Goal: Task Accomplishment & Management: Use online tool/utility

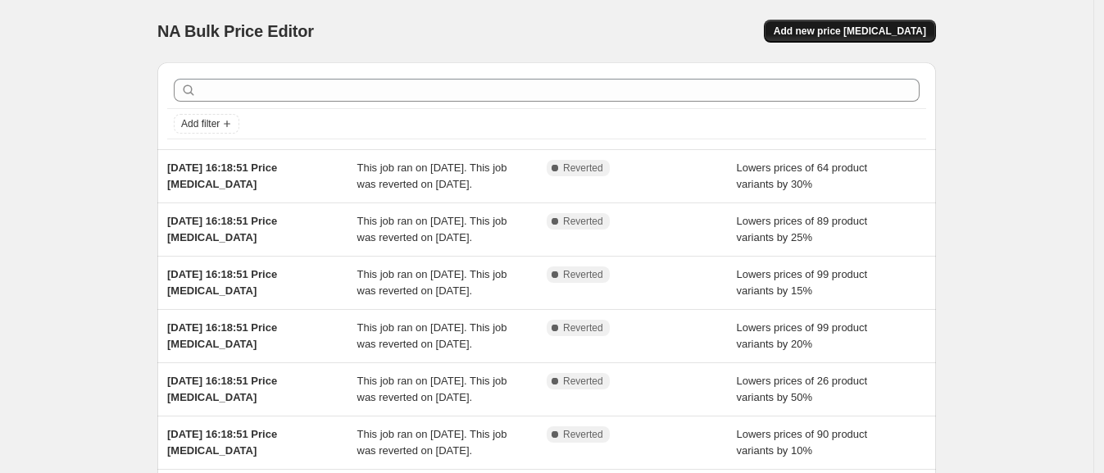
click at [889, 21] on button "Add new price [MEDICAL_DATA]" at bounding box center [850, 31] width 172 height 23
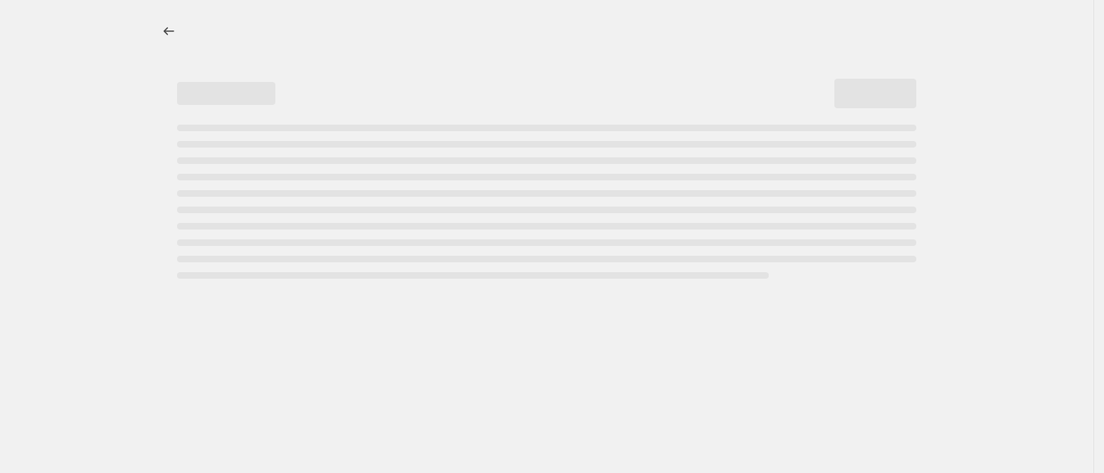
select select "percentage"
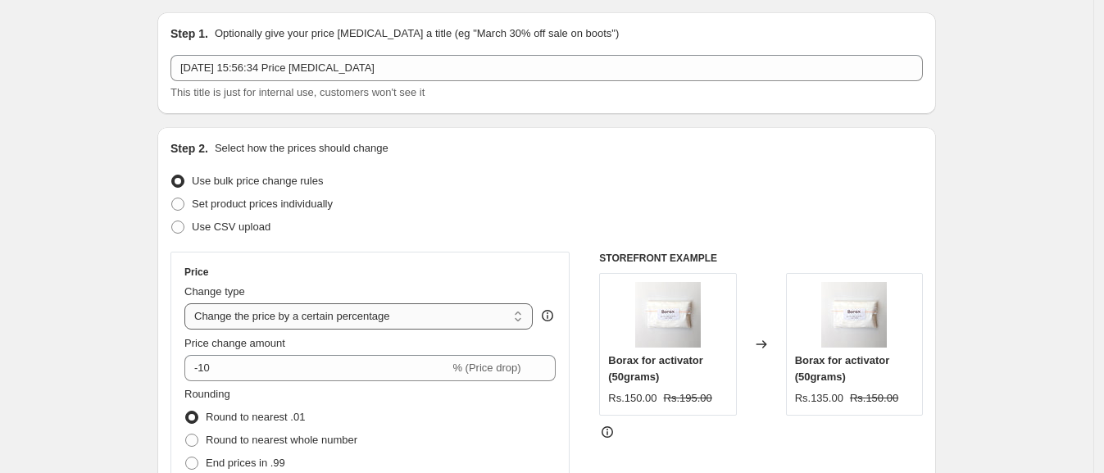
scroll to position [78, 0]
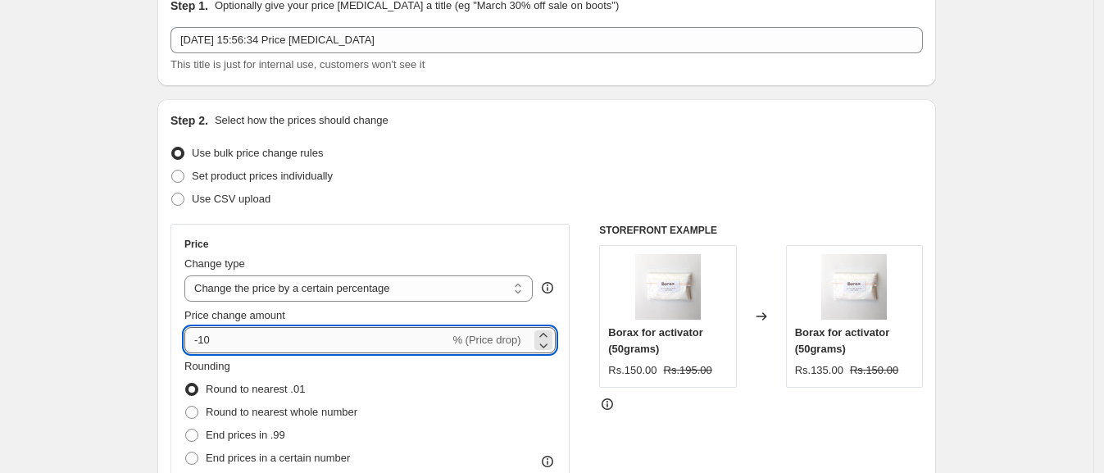
click at [307, 332] on input "-10" at bounding box center [316, 340] width 265 height 26
type input "-1"
type input "-25"
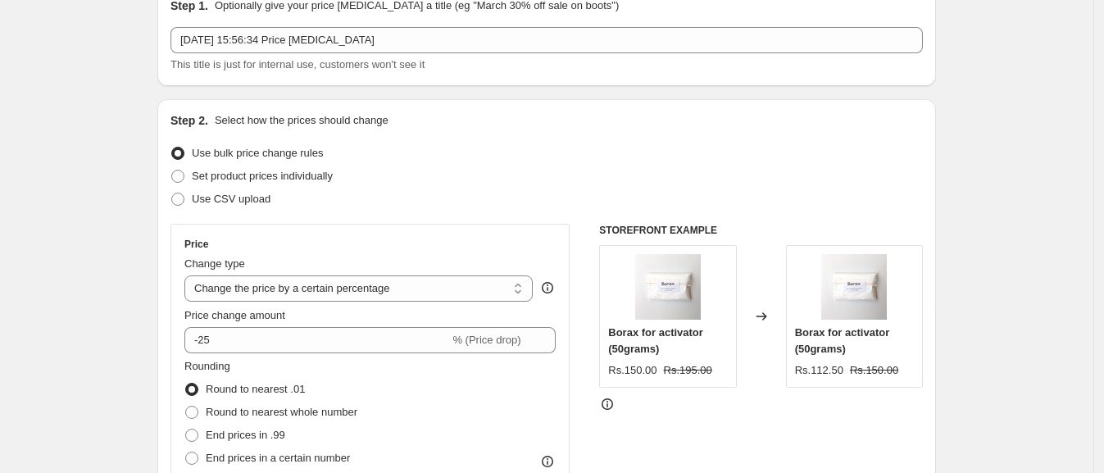
click at [311, 369] on fieldset "Rounding Round to nearest .01 Round to nearest whole number End prices in .99 E…" at bounding box center [270, 413] width 173 height 111
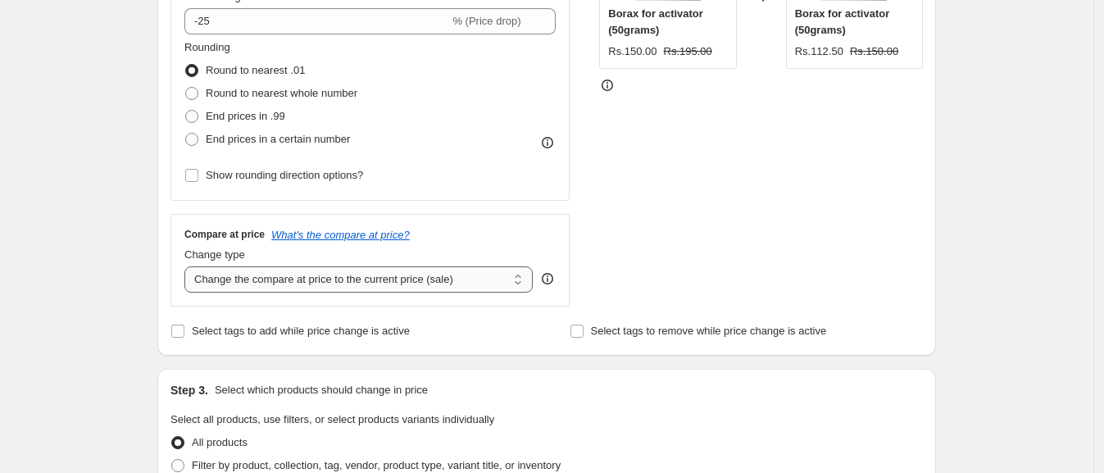
scroll to position [398, 0]
click at [332, 267] on select "Change the compare at price to the current price (sale) Change the compare at p…" at bounding box center [358, 278] width 348 height 26
select select "no_change"
click at [189, 265] on select "Change the compare at price to the current price (sale) Change the compare at p…" at bounding box center [358, 278] width 348 height 26
click at [209, 331] on span "Select tags to add while price change is active" at bounding box center [301, 329] width 218 height 12
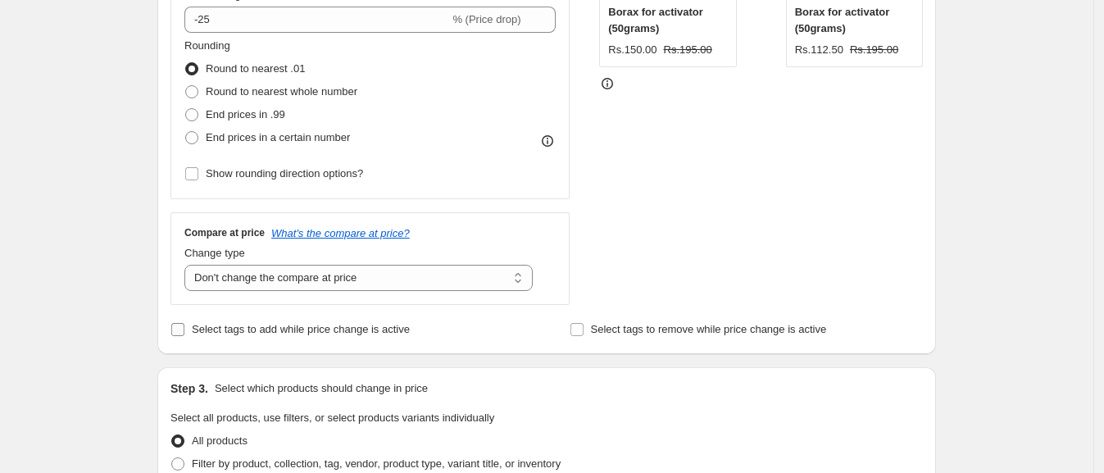
click at [184, 331] on input "Select tags to add while price change is active" at bounding box center [177, 329] width 13 height 13
checkbox input "true"
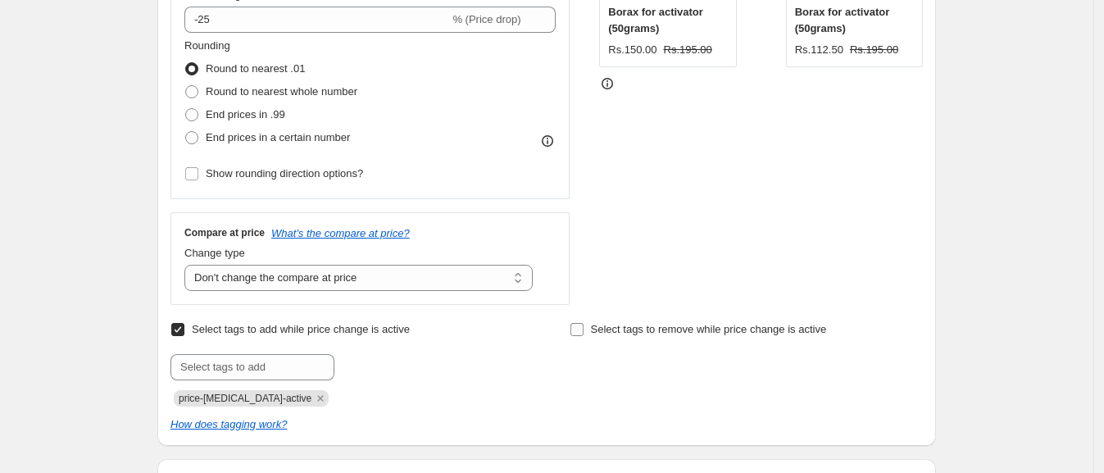
click at [670, 318] on label "Select tags to remove while price change is active" at bounding box center [698, 329] width 257 height 23
click at [584, 323] on input "Select tags to remove while price change is active" at bounding box center [576, 329] width 13 height 13
checkbox input "true"
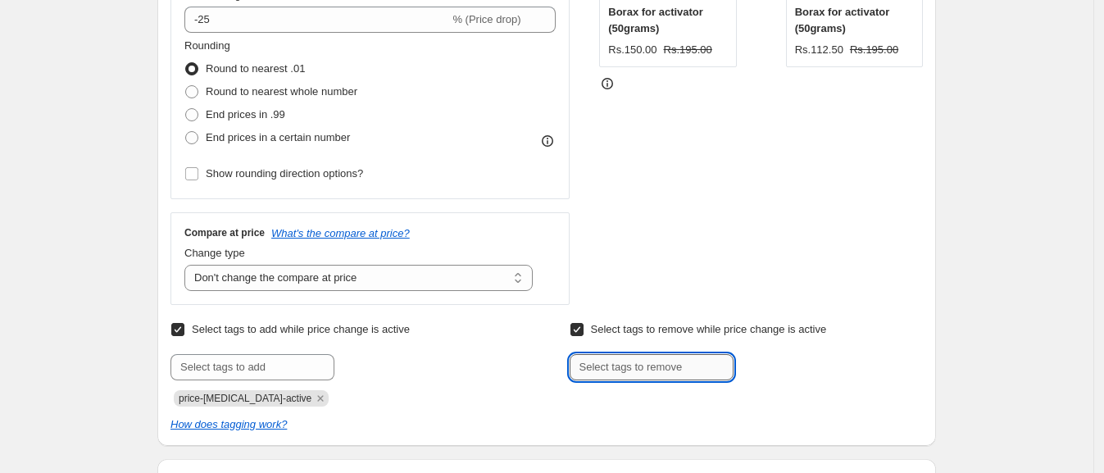
click at [612, 357] on input "text" at bounding box center [652, 367] width 164 height 26
type input "weekly sale"
click at [745, 368] on button "Add weekly sale" at bounding box center [786, 365] width 96 height 23
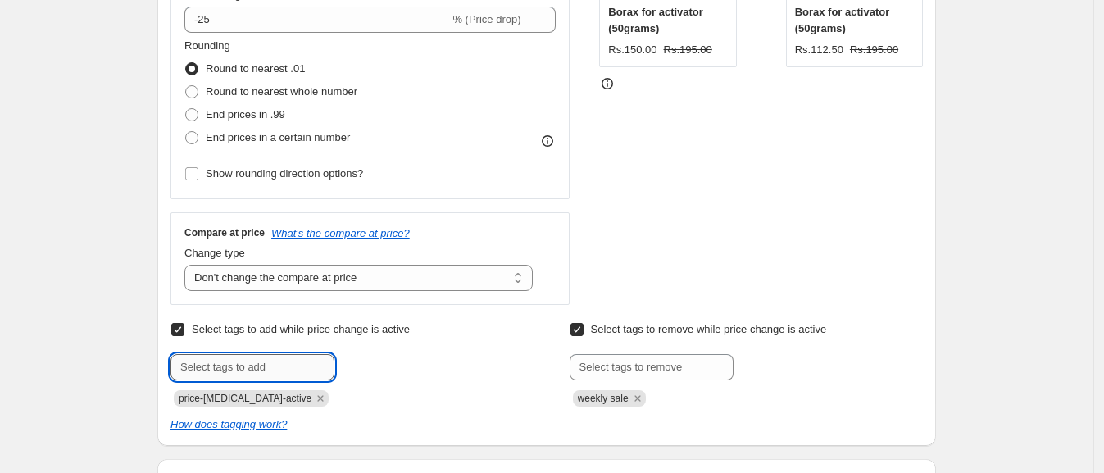
click at [284, 370] on input "text" at bounding box center [252, 367] width 164 height 26
type input "weekly sale"
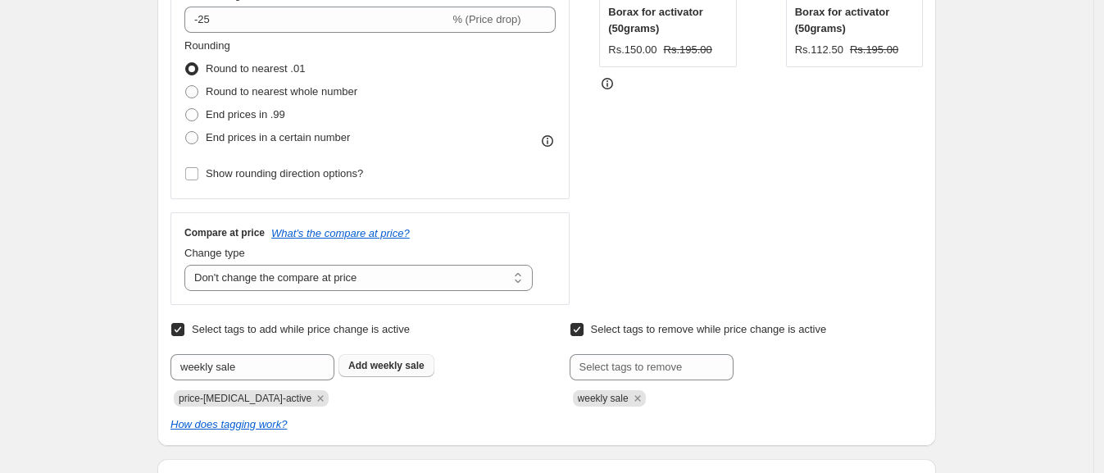
click at [353, 366] on b "Add" at bounding box center [357, 365] width 19 height 11
click at [400, 366] on div at bounding box center [346, 367] width 353 height 26
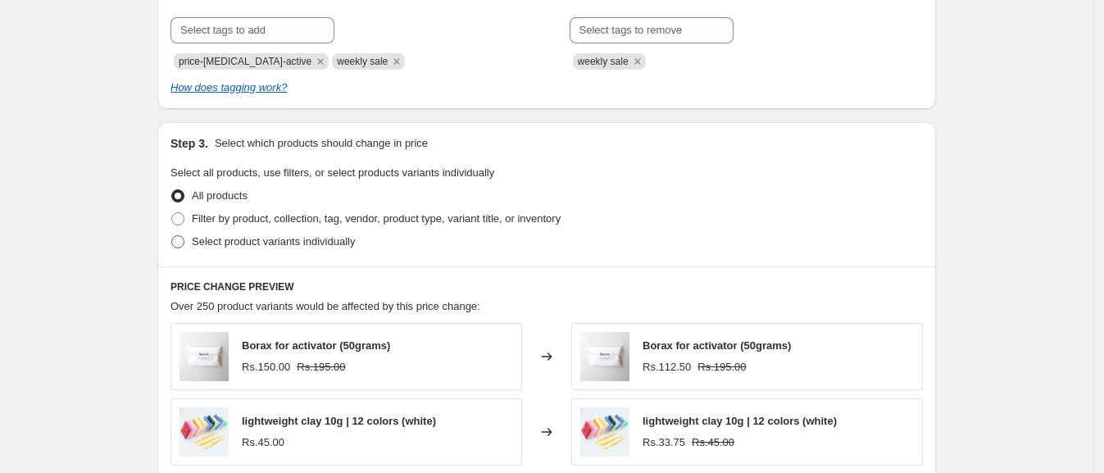
scroll to position [737, 0]
click at [206, 235] on span "Select product variants individually" at bounding box center [273, 240] width 163 height 12
click at [172, 234] on input "Select product variants individually" at bounding box center [171, 234] width 1 height 1
radio input "true"
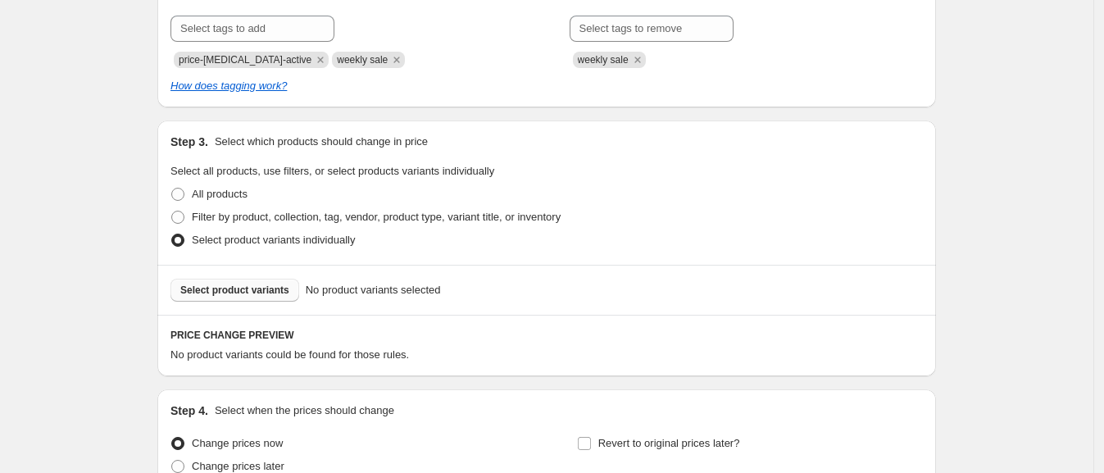
click at [242, 284] on span "Select product variants" at bounding box center [234, 290] width 109 height 13
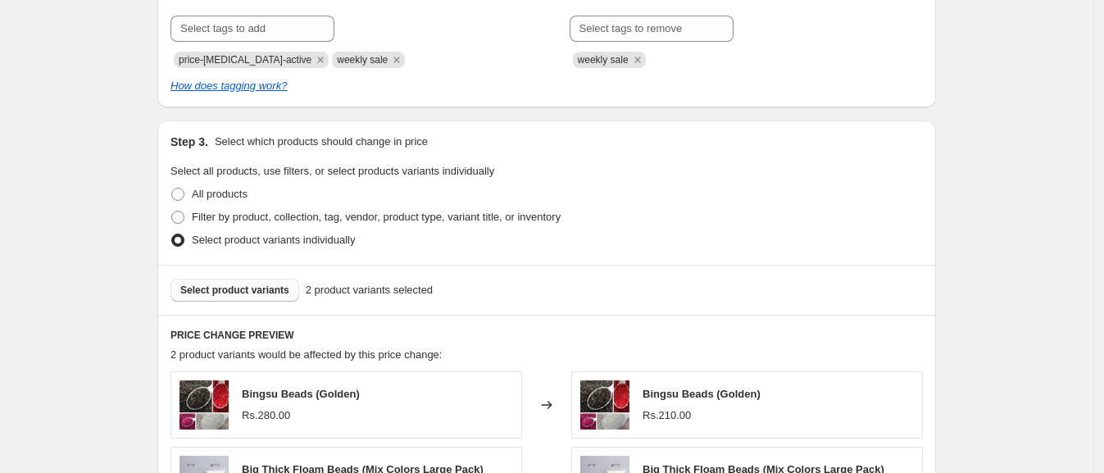
click at [235, 300] on button "Select product variants" at bounding box center [234, 290] width 129 height 23
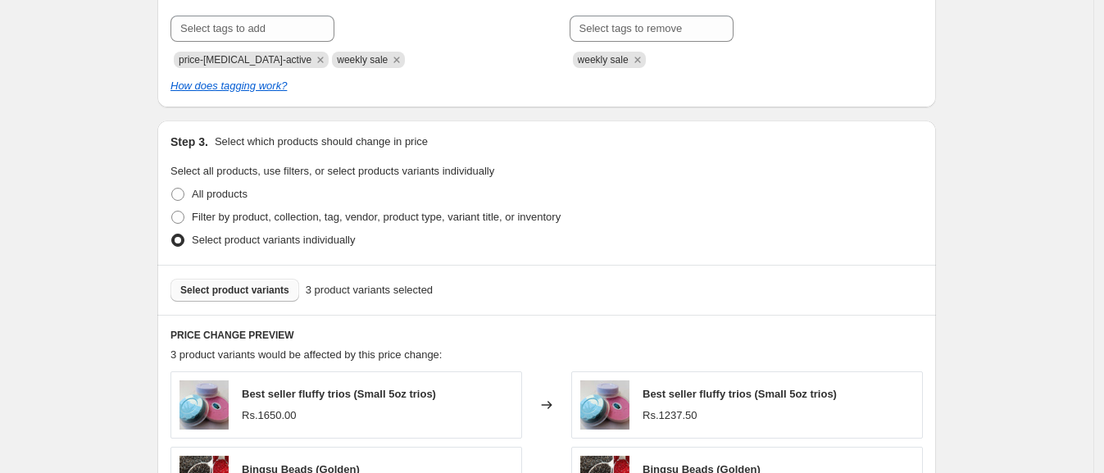
click at [245, 288] on span "Select product variants" at bounding box center [234, 290] width 109 height 13
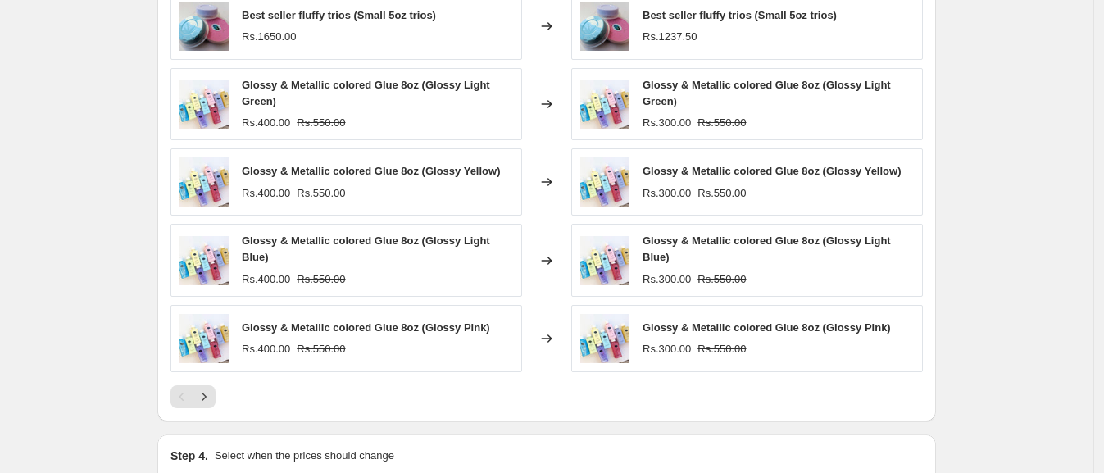
scroll to position [1311, 0]
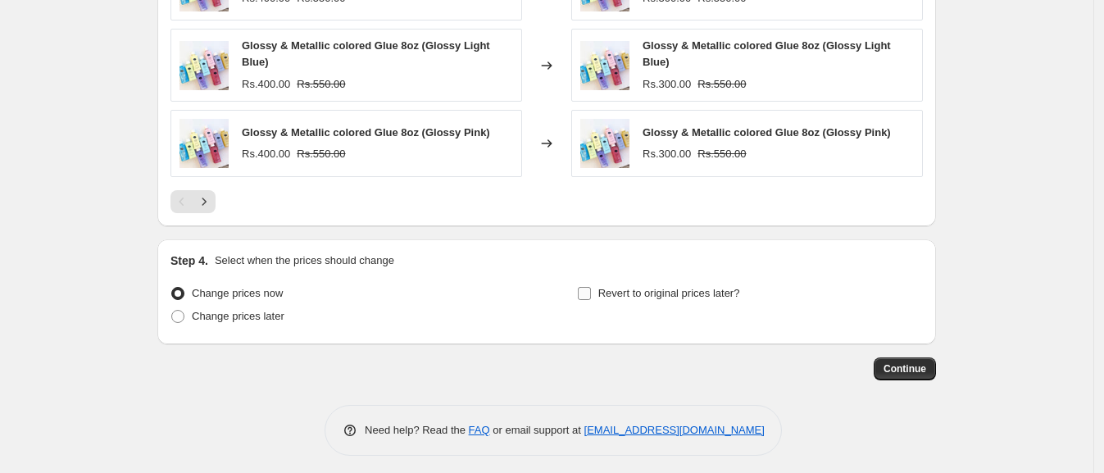
click at [652, 289] on span "Revert to original prices later?" at bounding box center [669, 293] width 142 height 12
click at [591, 289] on input "Revert to original prices later?" at bounding box center [584, 293] width 13 height 13
checkbox input "true"
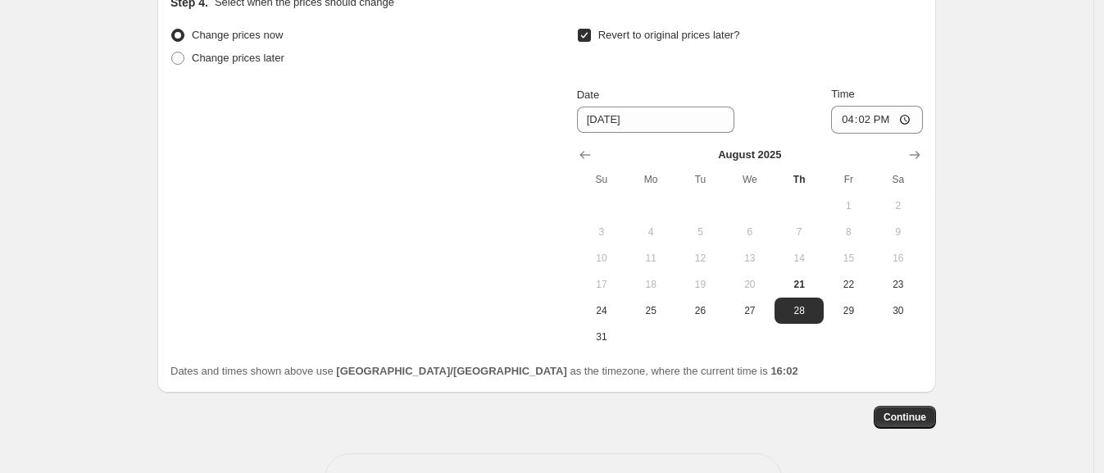
scroll to position [1580, 0]
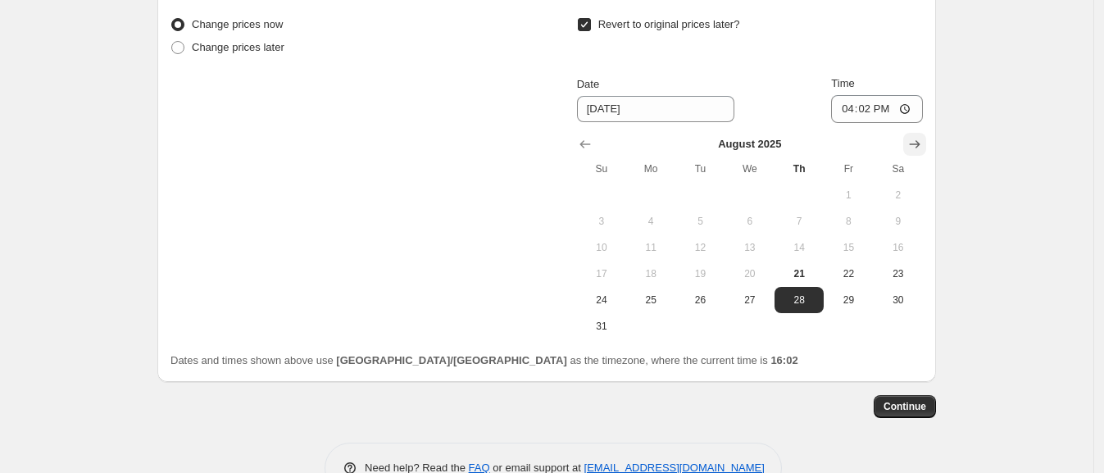
click at [921, 142] on icon "Show next month, September 2025" at bounding box center [915, 144] width 16 height 16
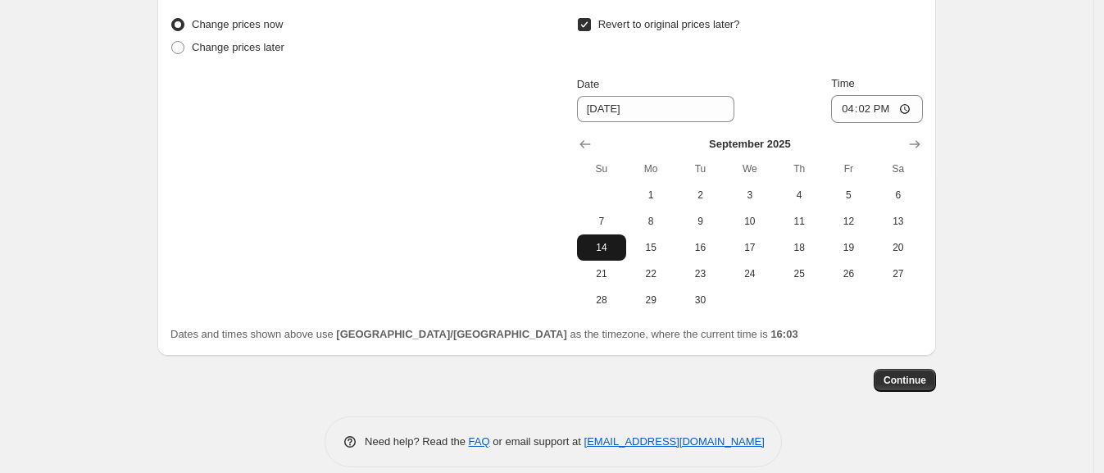
click at [618, 234] on button "14" at bounding box center [601, 247] width 49 height 26
type input "[DATE]"
click at [855, 103] on input "16:02" at bounding box center [877, 109] width 92 height 28
type input "23:55"
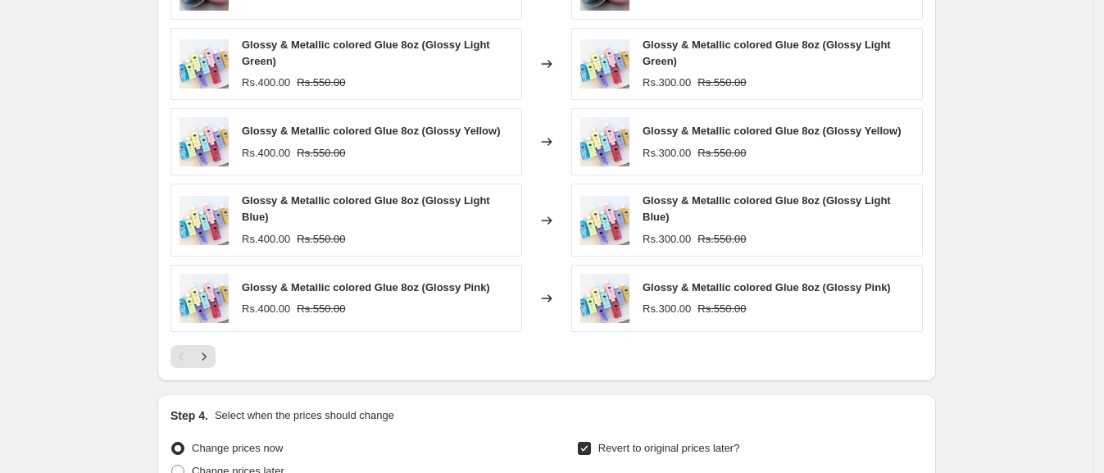
scroll to position [1591, 0]
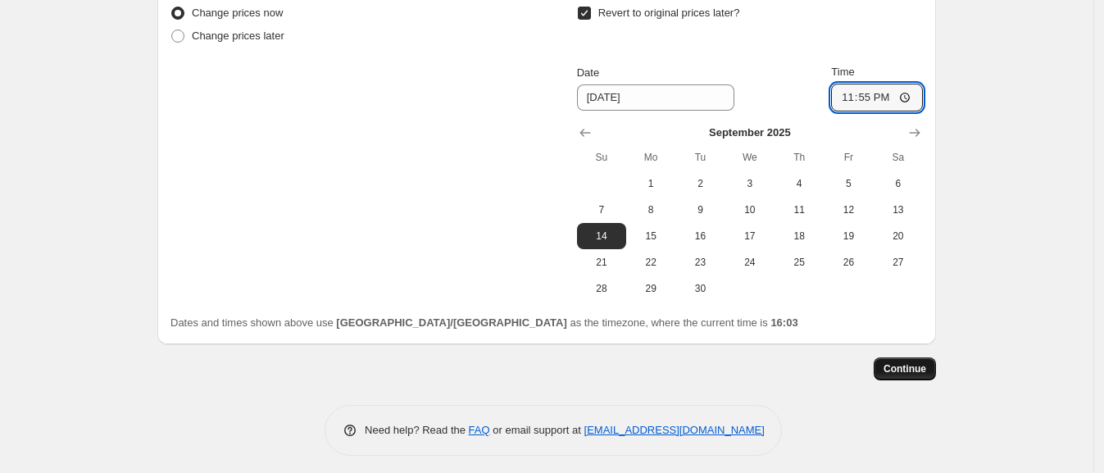
click at [916, 370] on button "Continue" at bounding box center [905, 368] width 62 height 23
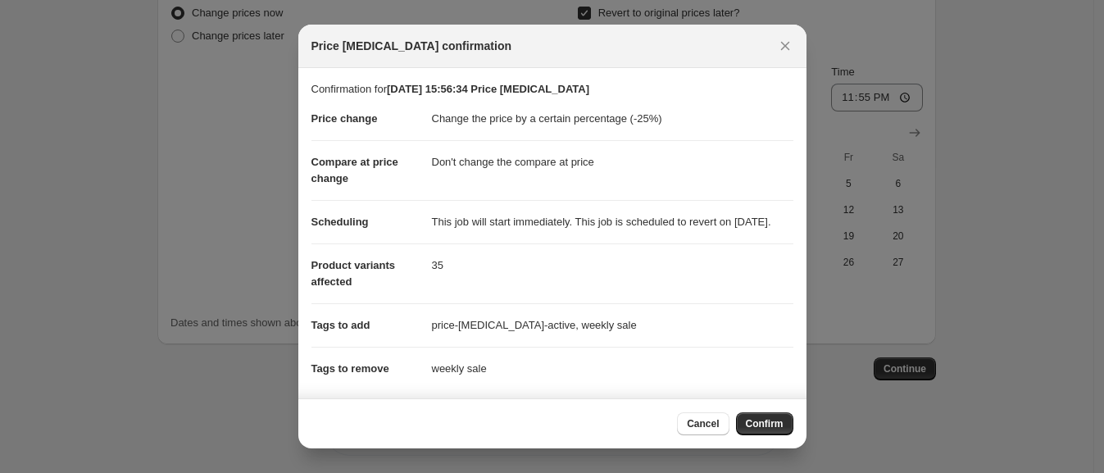
scroll to position [167, 0]
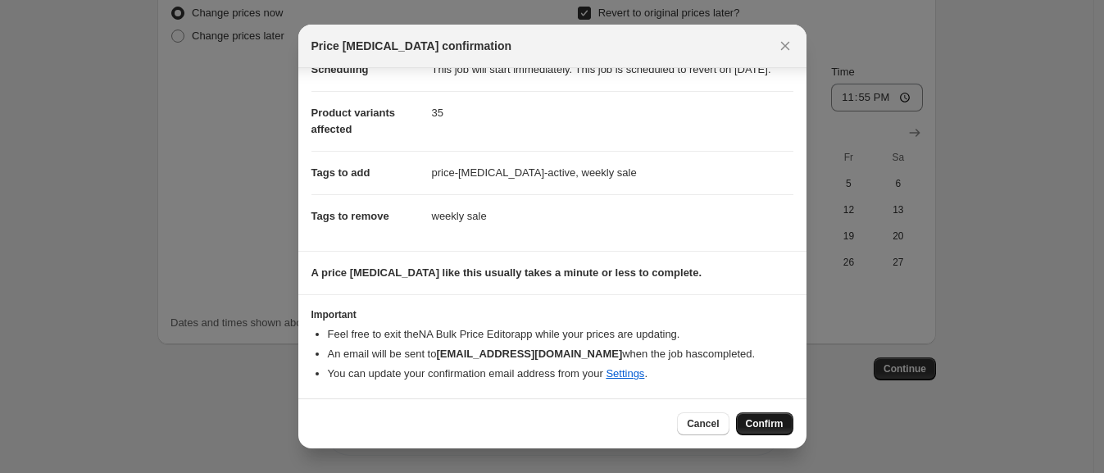
click at [758, 418] on span "Confirm" at bounding box center [765, 423] width 38 height 13
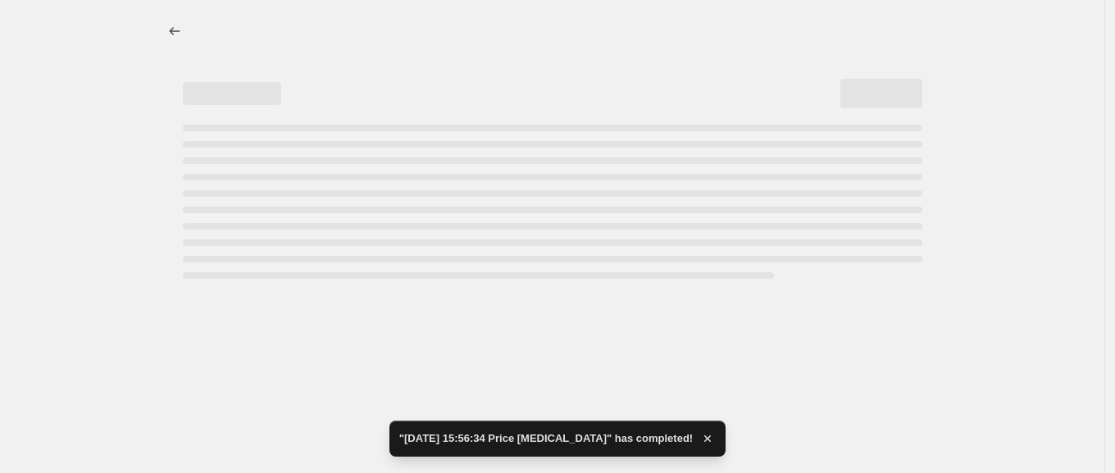
select select "percentage"
select select "no_change"
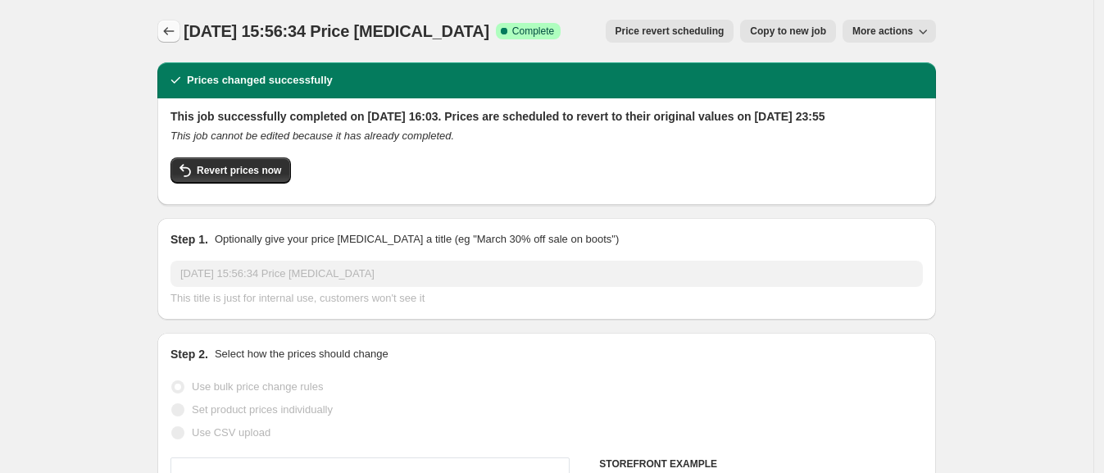
click at [172, 37] on icon "Price change jobs" at bounding box center [169, 31] width 16 height 16
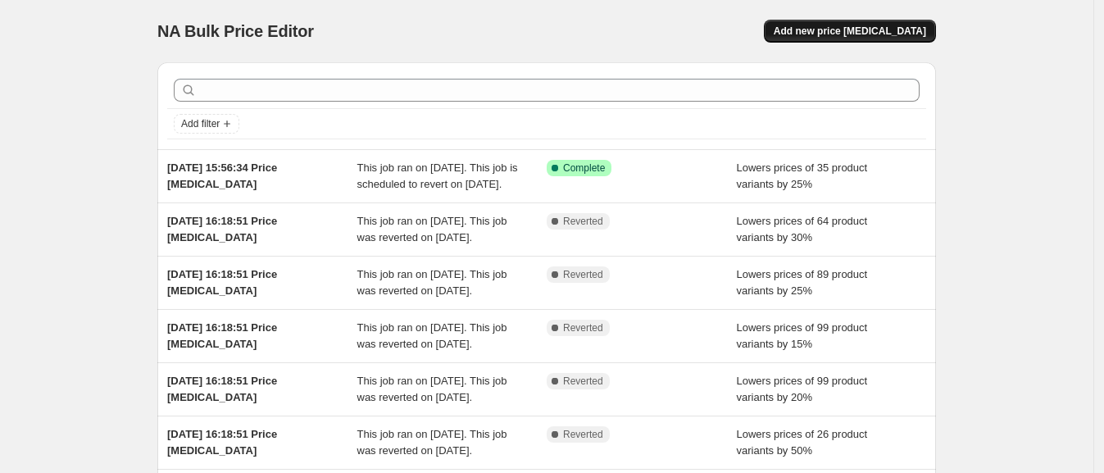
click at [917, 37] on span "Add new price [MEDICAL_DATA]" at bounding box center [850, 31] width 152 height 13
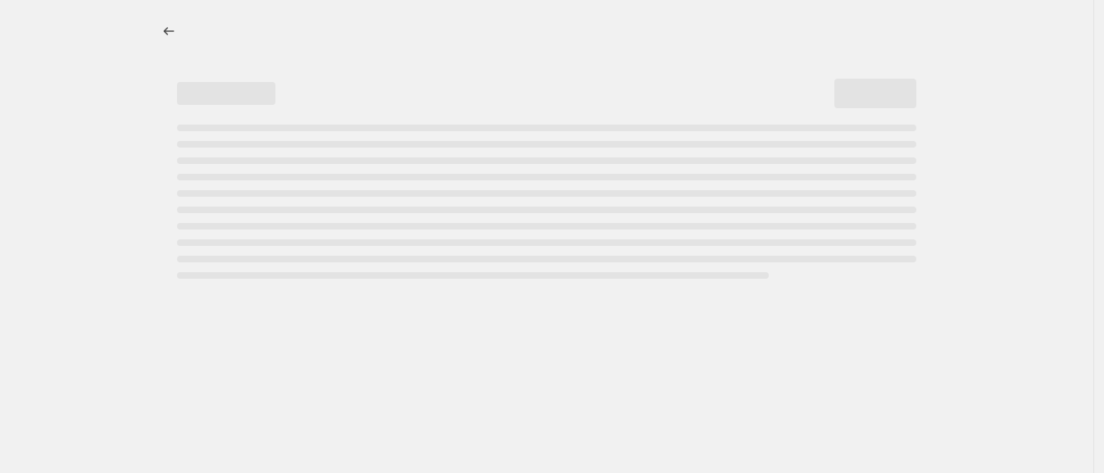
select select "percentage"
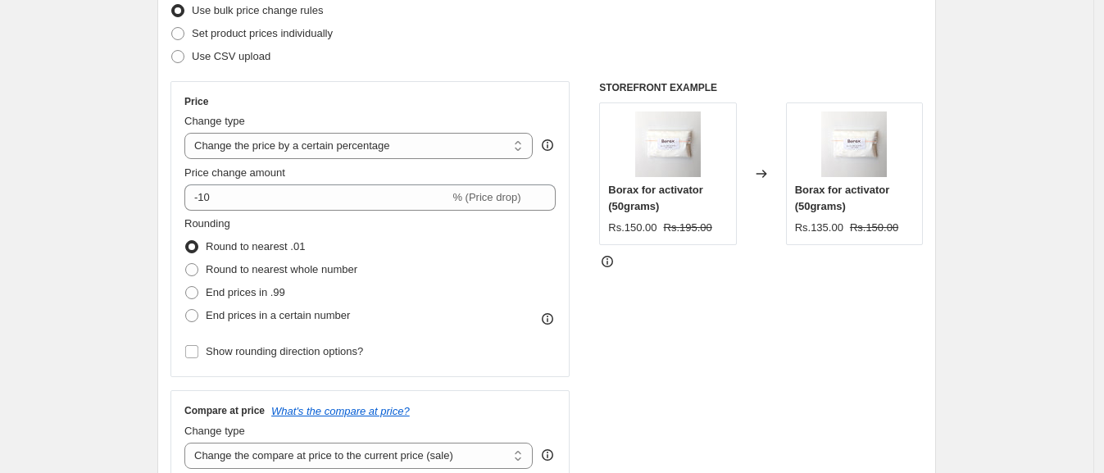
scroll to position [235, 0]
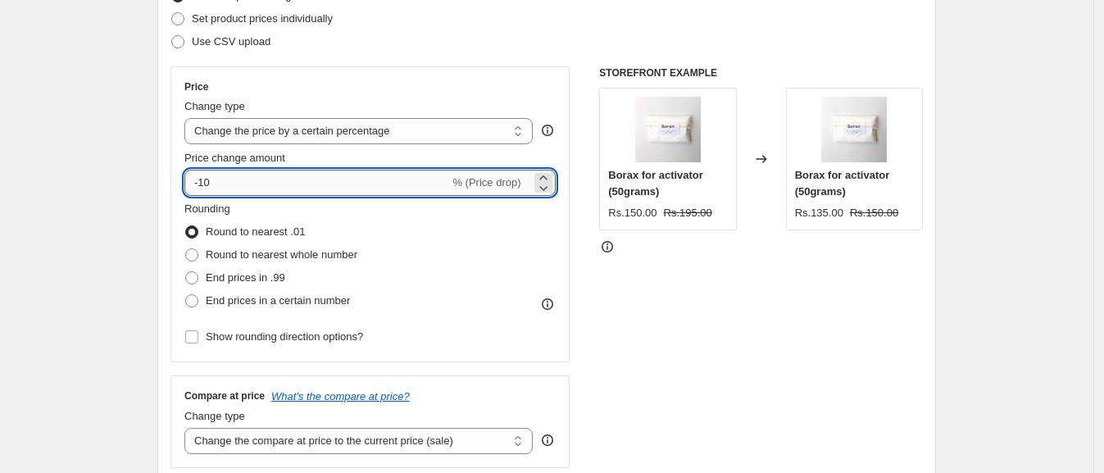
click at [285, 180] on input "-10" at bounding box center [316, 183] width 265 height 26
type input "-15"
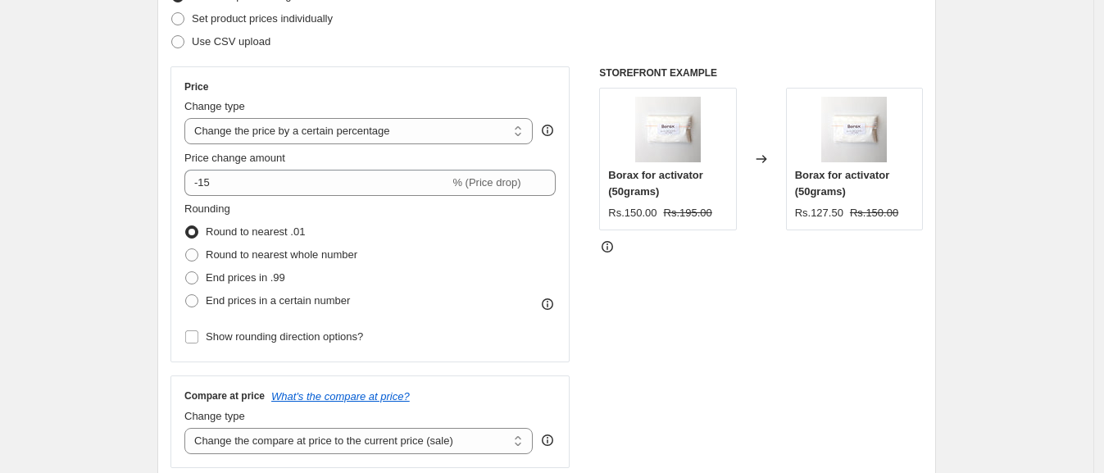
click at [357, 224] on div "Round to nearest .01" at bounding box center [270, 231] width 173 height 23
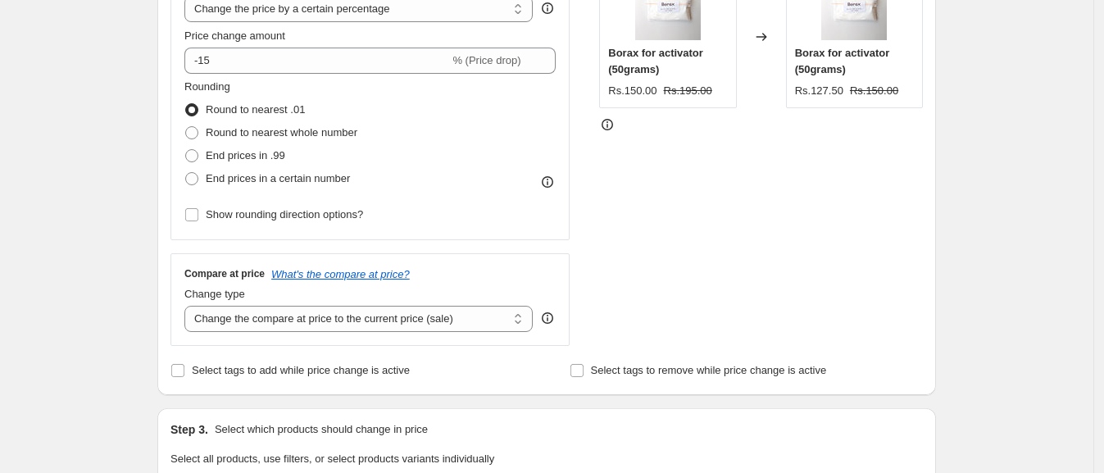
scroll to position [360, 0]
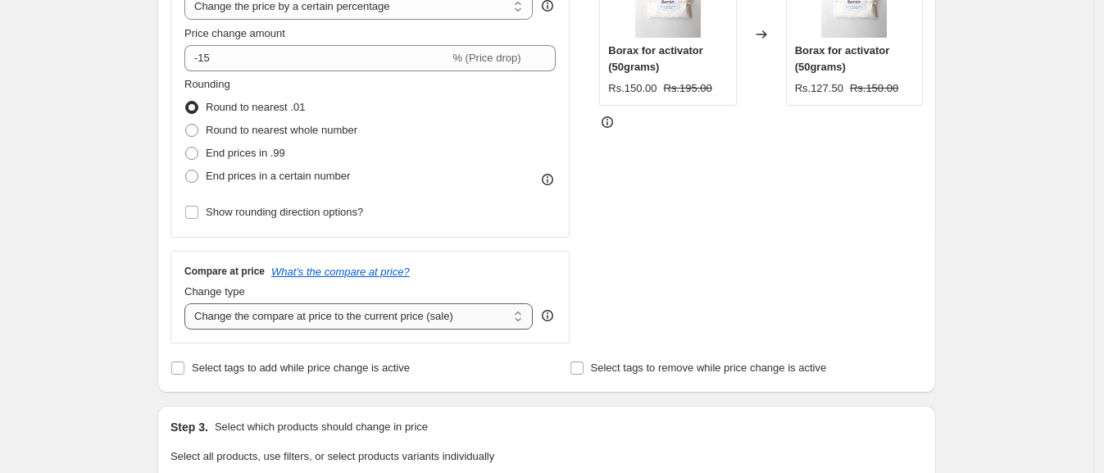
click at [325, 312] on select "Change the compare at price to the current price (sale) Change the compare at p…" at bounding box center [358, 316] width 348 height 26
select select "no_change"
click at [189, 303] on select "Change the compare at price to the current price (sale) Change the compare at p…" at bounding box center [358, 316] width 348 height 26
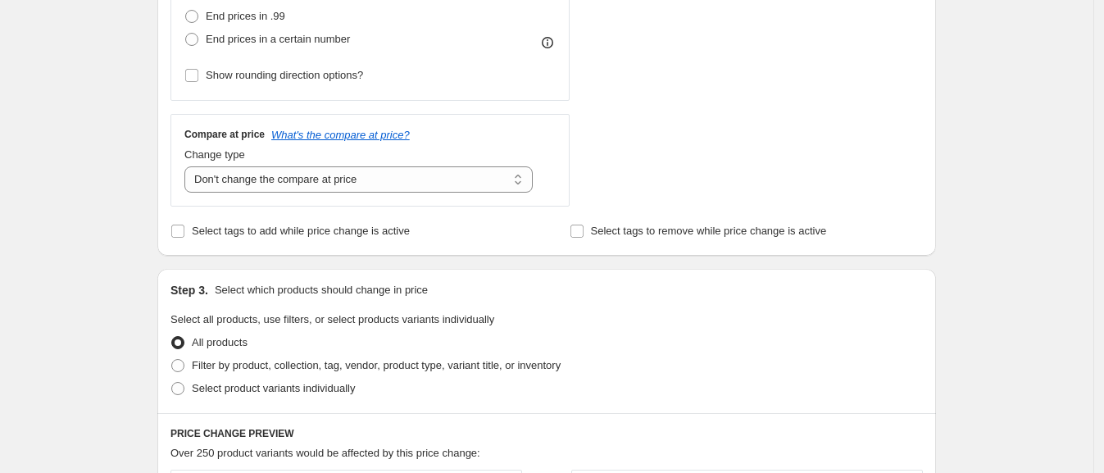
scroll to position [498, 0]
click at [290, 235] on span "Select tags to add while price change is active" at bounding box center [301, 230] width 218 height 12
click at [184, 235] on input "Select tags to add while price change is active" at bounding box center [177, 230] width 13 height 13
checkbox input "true"
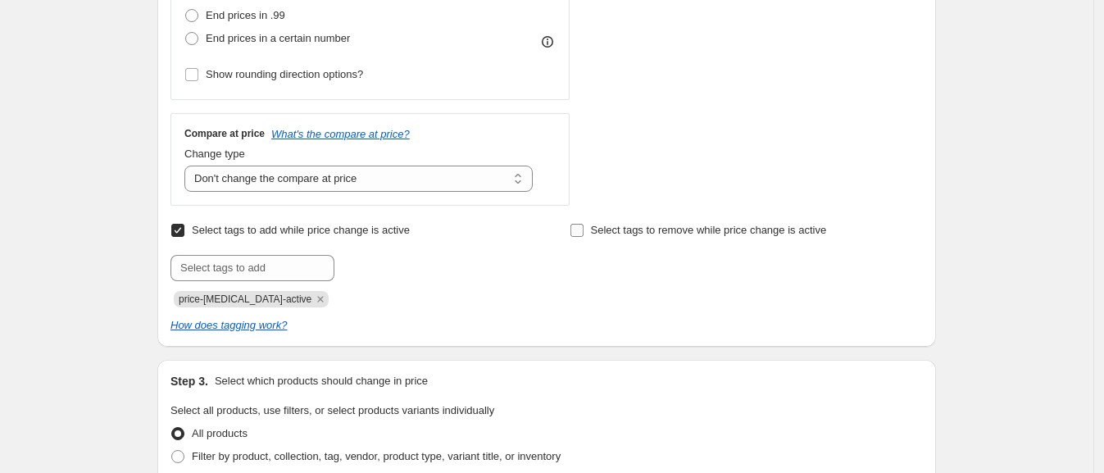
click at [615, 233] on span "Select tags to remove while price change is active" at bounding box center [709, 230] width 236 height 12
click at [584, 233] on input "Select tags to remove while price change is active" at bounding box center [576, 230] width 13 height 13
checkbox input "true"
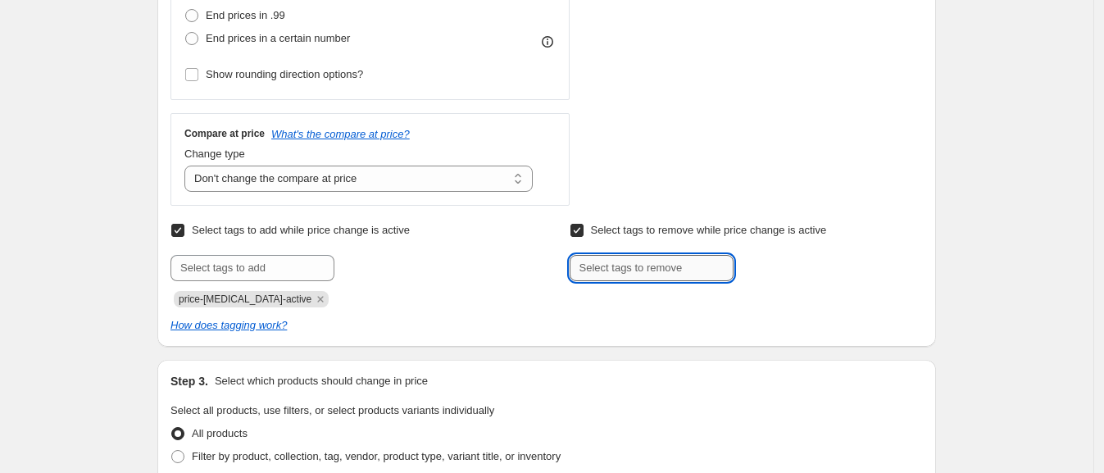
click at [638, 255] on input "text" at bounding box center [652, 268] width 164 height 26
click at [643, 268] on input "text" at bounding box center [652, 268] width 164 height 26
click at [519, 285] on div "Submit price-[MEDICAL_DATA]-active" at bounding box center [346, 281] width 353 height 52
drag, startPoint x: 311, startPoint y: 251, endPoint x: 294, endPoint y: 258, distance: 18.0
click at [294, 259] on div "Select tags to add while price change is active Submit price-[MEDICAL_DATA]-act…" at bounding box center [346, 263] width 353 height 89
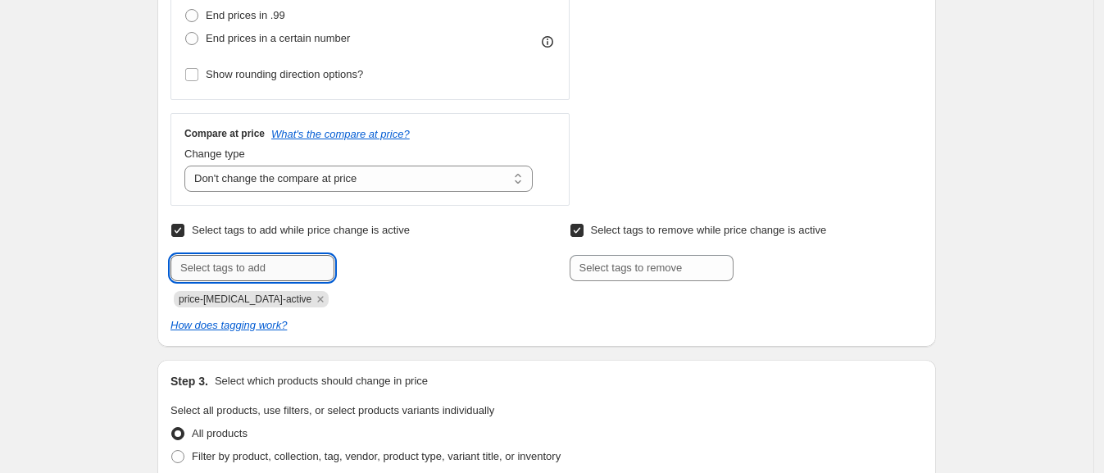
click at [294, 258] on input "text" at bounding box center [252, 268] width 164 height 26
type input "weekly sale"
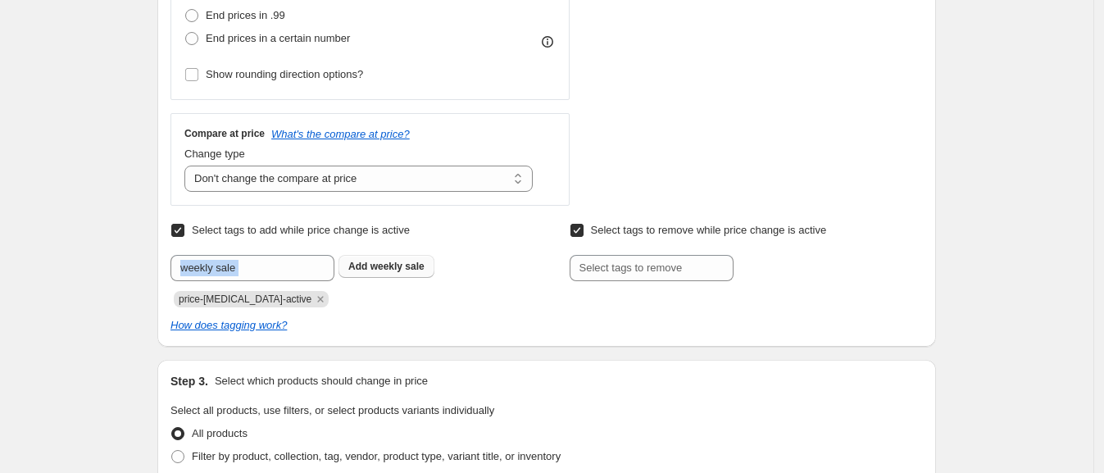
drag, startPoint x: 392, startPoint y: 248, endPoint x: 393, endPoint y: 258, distance: 10.8
click at [393, 259] on div "Select tags to add while price change is active Submit weekly sale Add weekly s…" at bounding box center [346, 263] width 353 height 89
click at [393, 258] on button "Add weekly sale" at bounding box center [387, 266] width 96 height 23
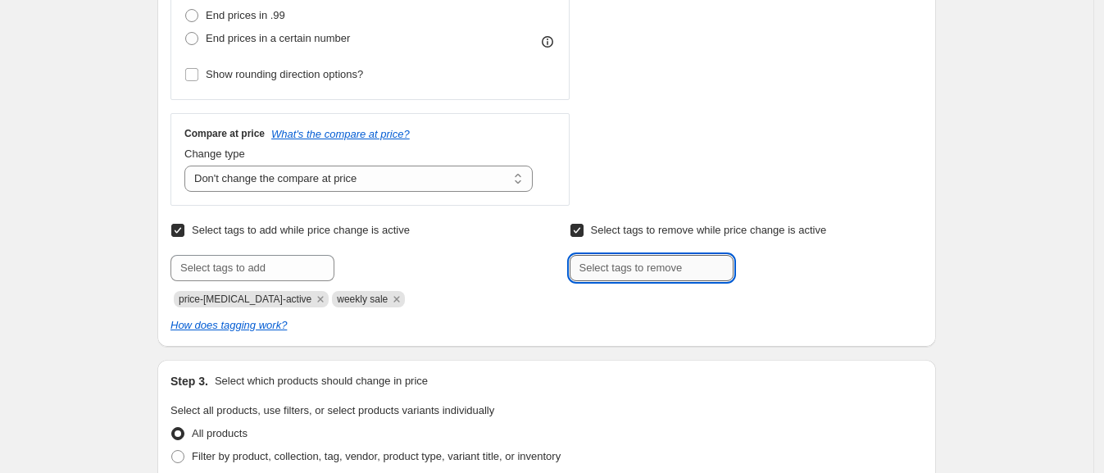
click at [619, 263] on input "text" at bounding box center [652, 268] width 164 height 26
type input "weekly sale"
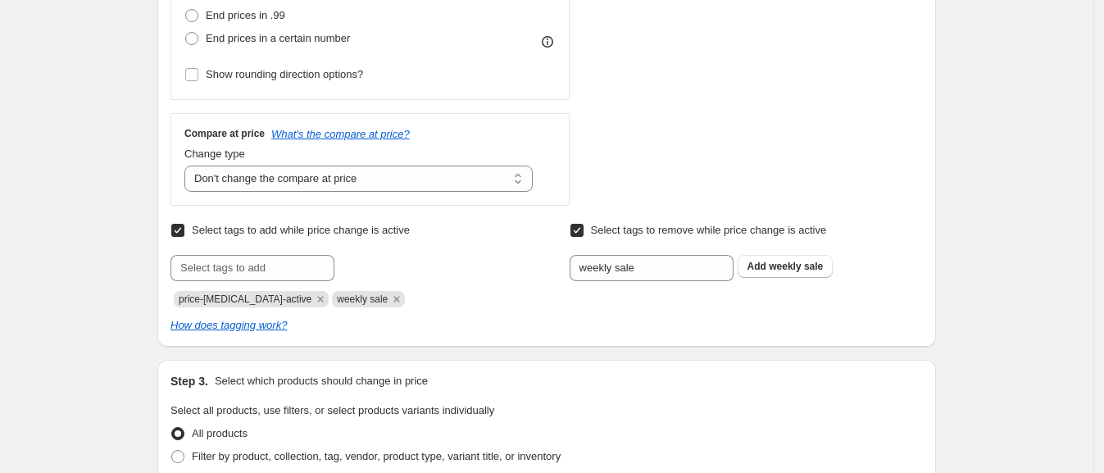
click at [806, 280] on div "Select tags to remove while price change is active Submit weekly sale Add weekl…" at bounding box center [746, 263] width 353 height 89
click at [806, 269] on span "weekly sale" at bounding box center [796, 266] width 54 height 11
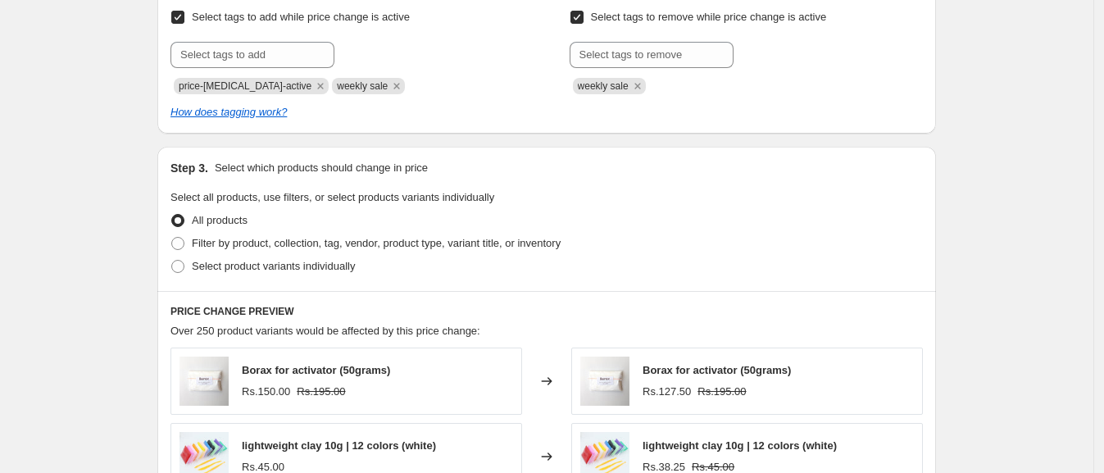
scroll to position [720, 0]
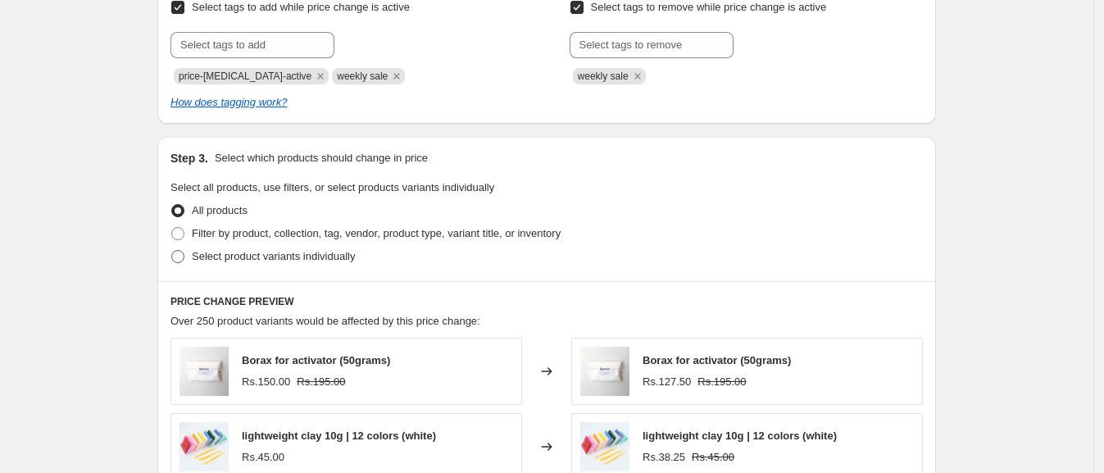
click at [226, 245] on label "Select product variants individually" at bounding box center [262, 256] width 184 height 23
click at [172, 250] on input "Select product variants individually" at bounding box center [171, 250] width 1 height 1
radio input "true"
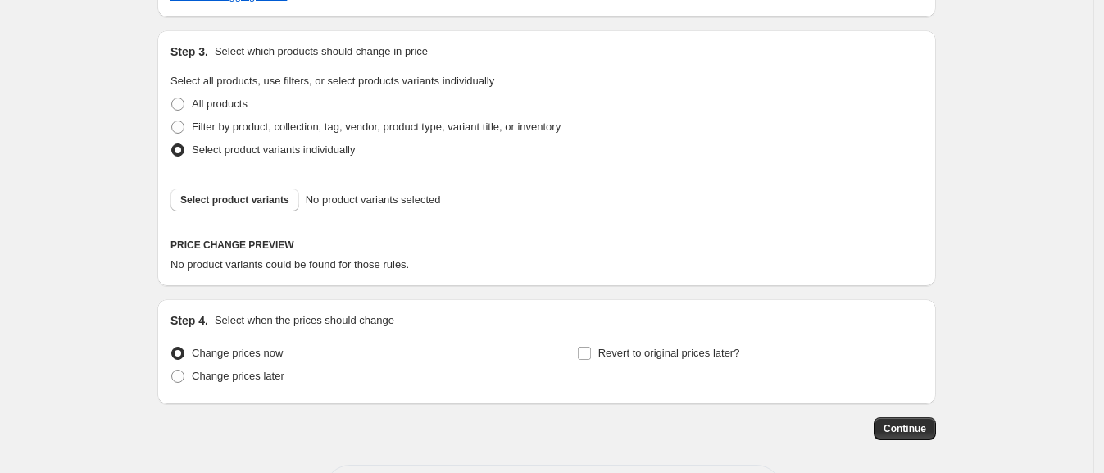
scroll to position [829, 0]
click at [238, 196] on span "Select product variants" at bounding box center [234, 198] width 109 height 13
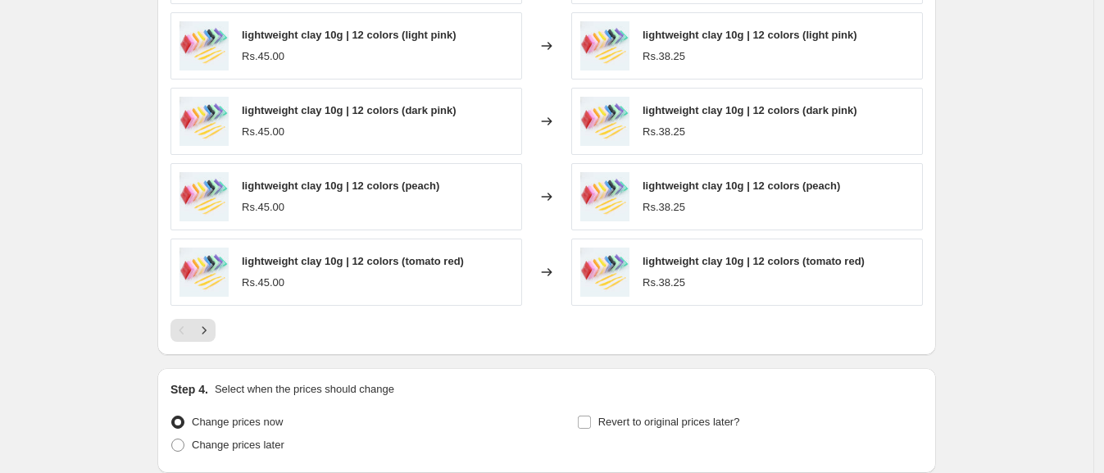
scroll to position [1306, 0]
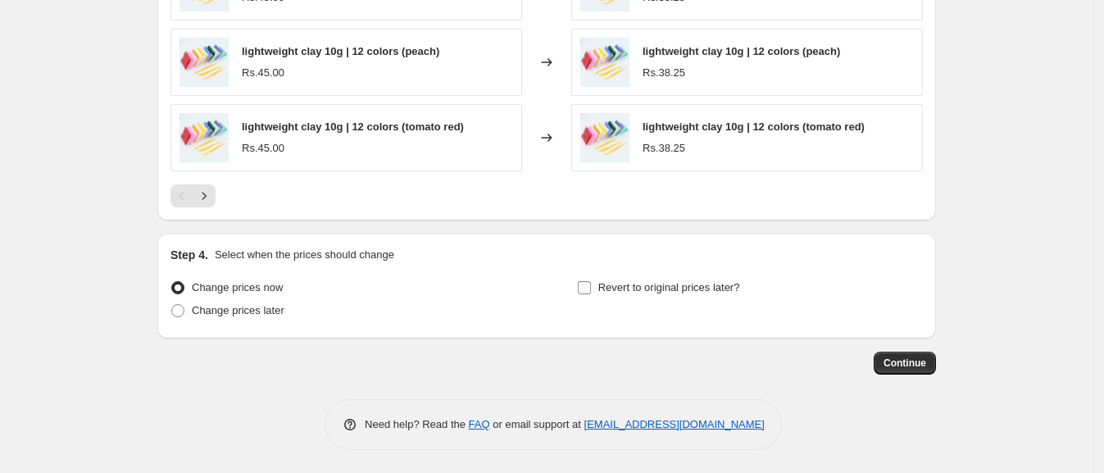
click at [639, 287] on span "Revert to original prices later?" at bounding box center [669, 287] width 142 height 12
click at [591, 287] on input "Revert to original prices later?" at bounding box center [584, 287] width 13 height 13
checkbox input "true"
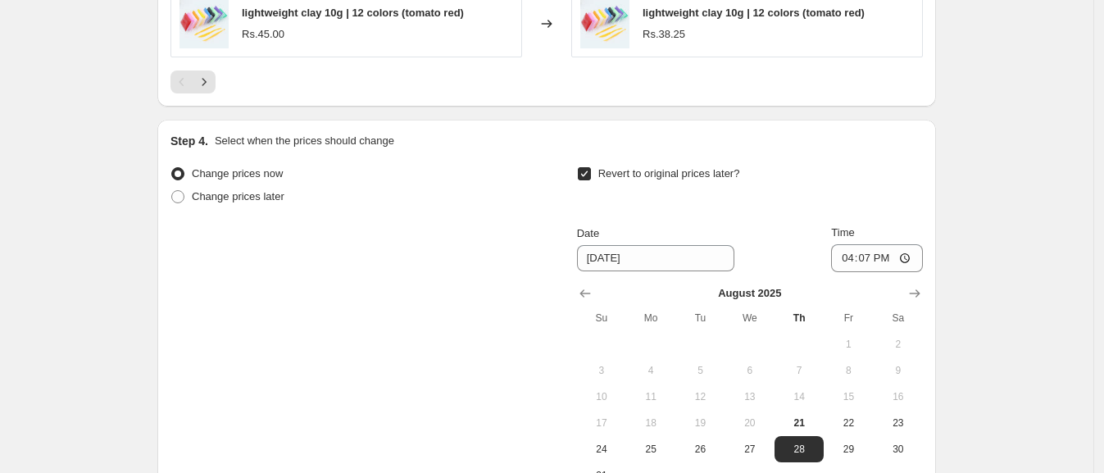
scroll to position [1421, 0]
click at [926, 298] on button "Show next month, September 2025" at bounding box center [914, 291] width 23 height 23
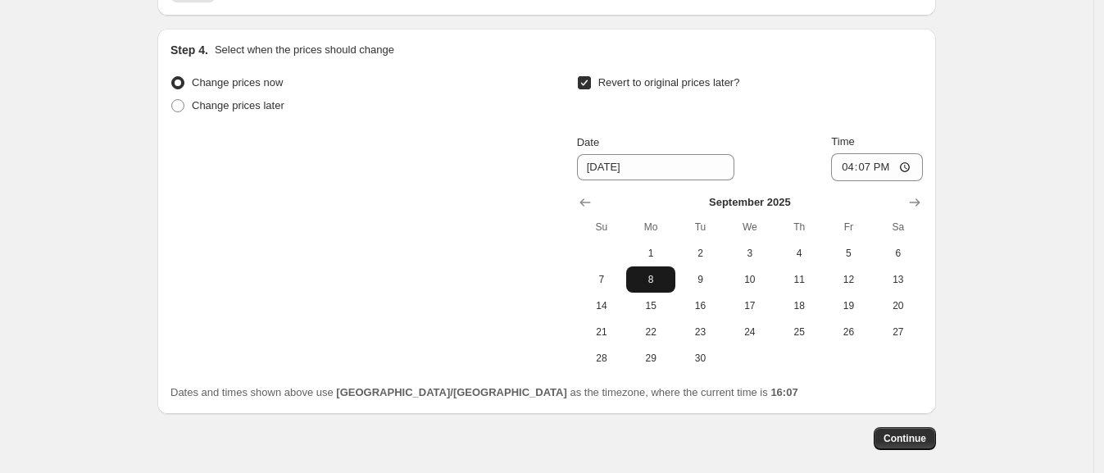
scroll to position [1511, 0]
click at [598, 303] on span "14" at bounding box center [602, 304] width 36 height 13
type input "[DATE]"
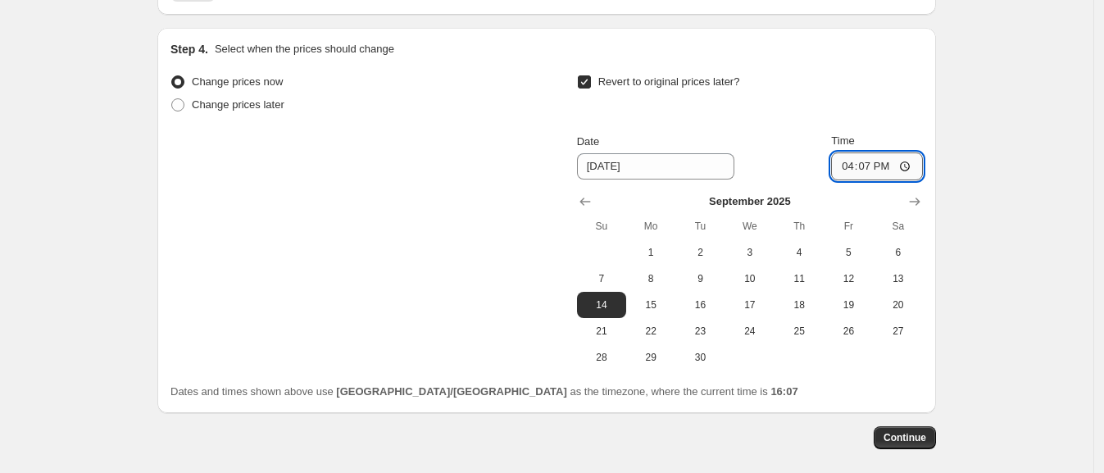
click at [852, 152] on input "16:07" at bounding box center [877, 166] width 92 height 28
type input "23:55"
click at [869, 123] on div "Revert to original prices later? Date [DATE] Time 23:55 [DATE] Su Mo Tu We Th F…" at bounding box center [750, 220] width 346 height 300
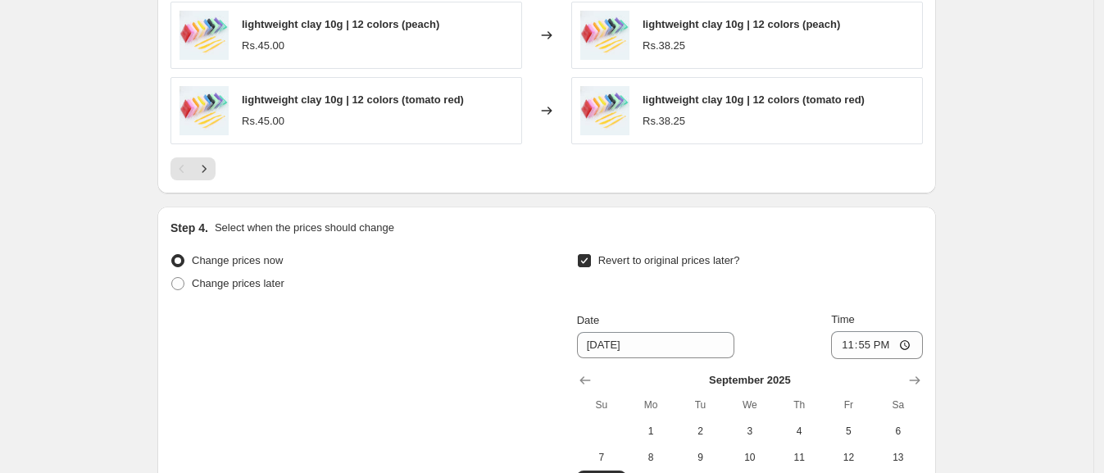
scroll to position [1585, 0]
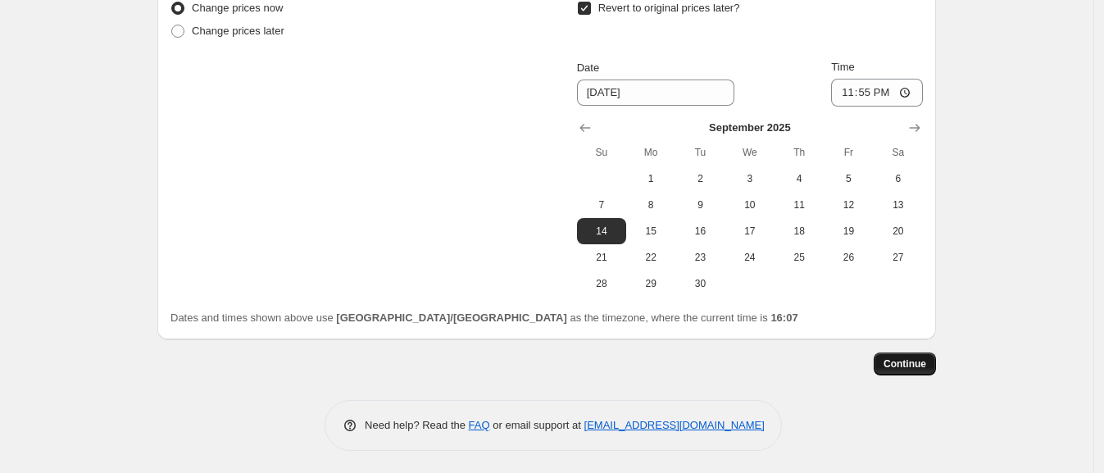
click at [896, 359] on span "Continue" at bounding box center [905, 363] width 43 height 13
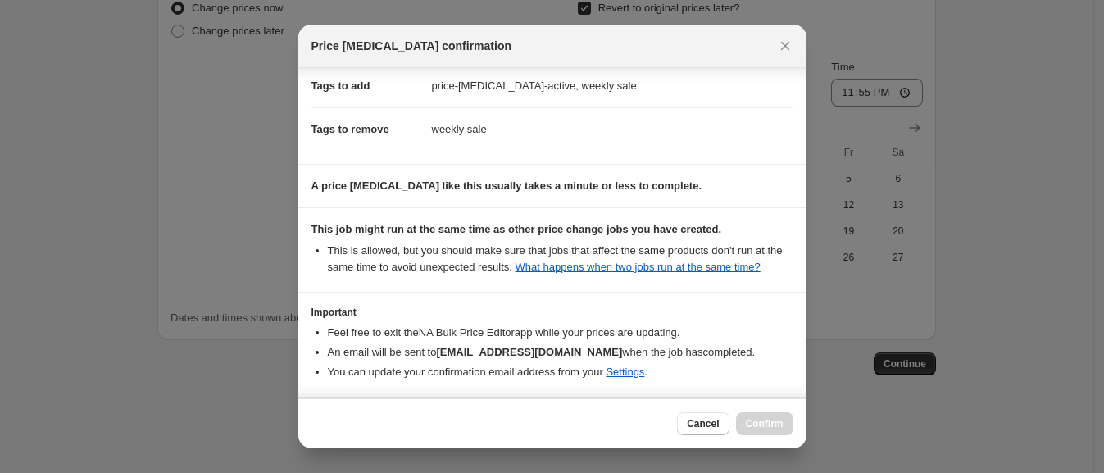
scroll to position [318, 0]
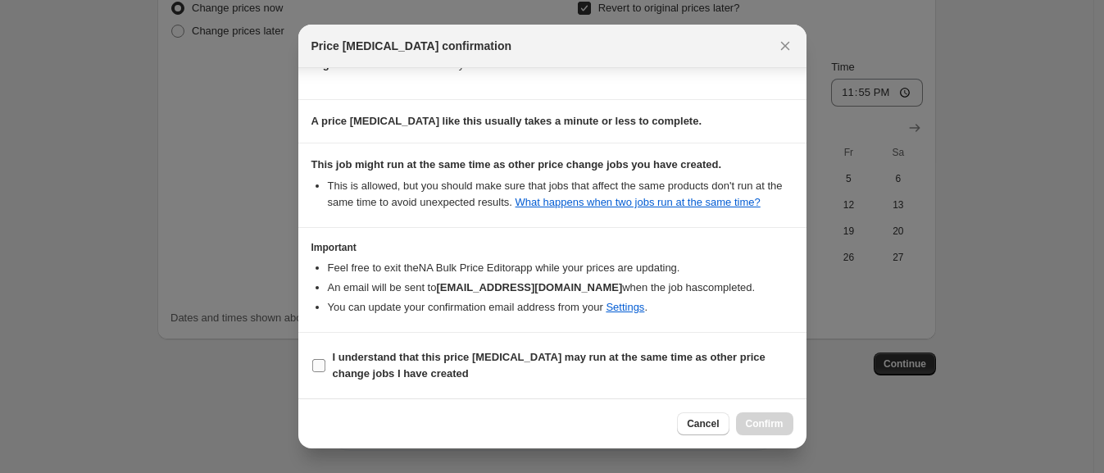
click at [512, 363] on b "I understand that this price [MEDICAL_DATA] may run at the same time as other p…" at bounding box center [549, 365] width 433 height 29
click at [325, 363] on input "I understand that this price [MEDICAL_DATA] may run at the same time as other p…" at bounding box center [318, 365] width 13 height 13
checkbox input "true"
click at [757, 429] on span "Confirm" at bounding box center [765, 423] width 38 height 13
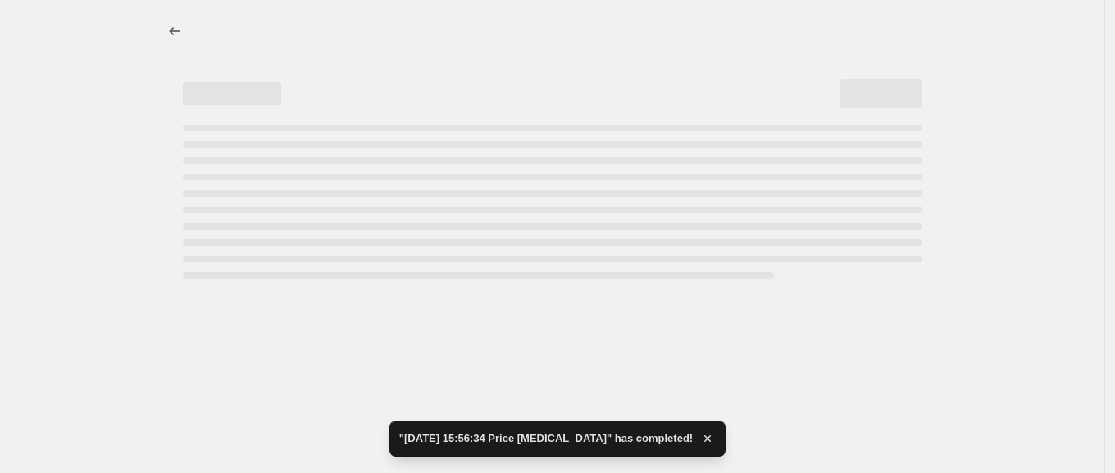
select select "percentage"
select select "no_change"
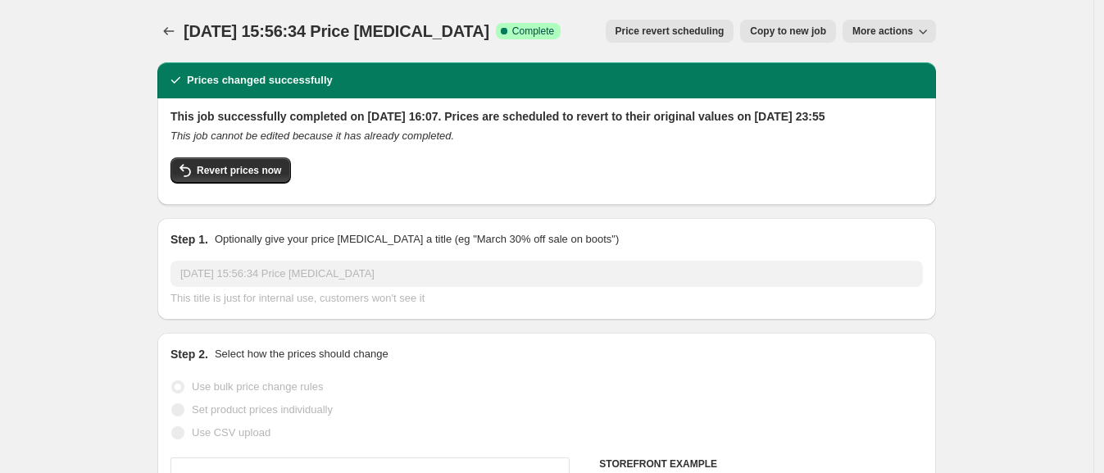
click at [168, 30] on icon "Price change jobs" at bounding box center [169, 31] width 16 height 16
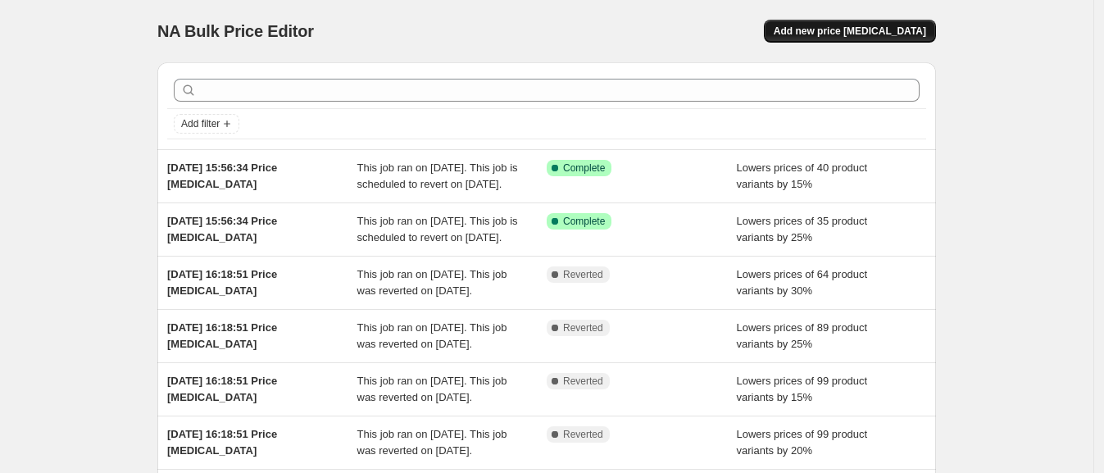
click at [814, 30] on button "Add new price [MEDICAL_DATA]" at bounding box center [850, 31] width 172 height 23
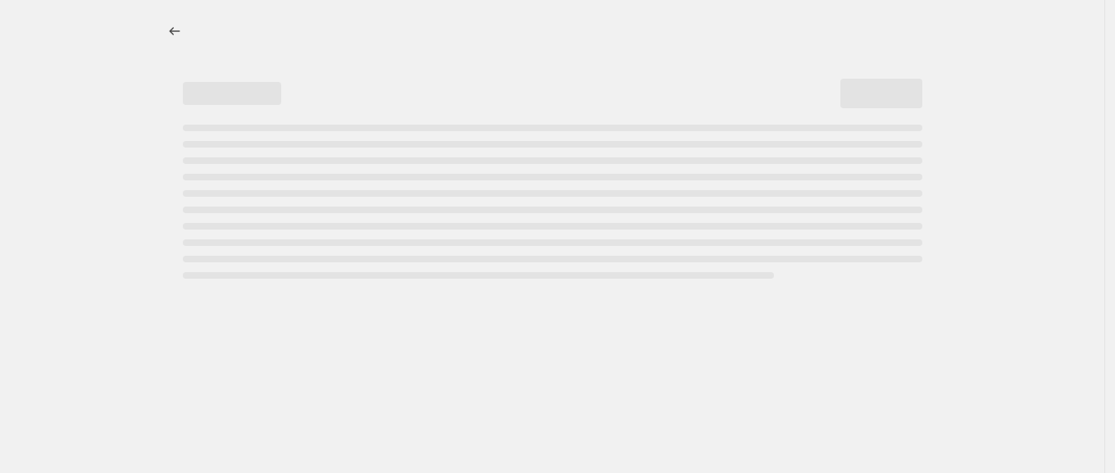
select select "percentage"
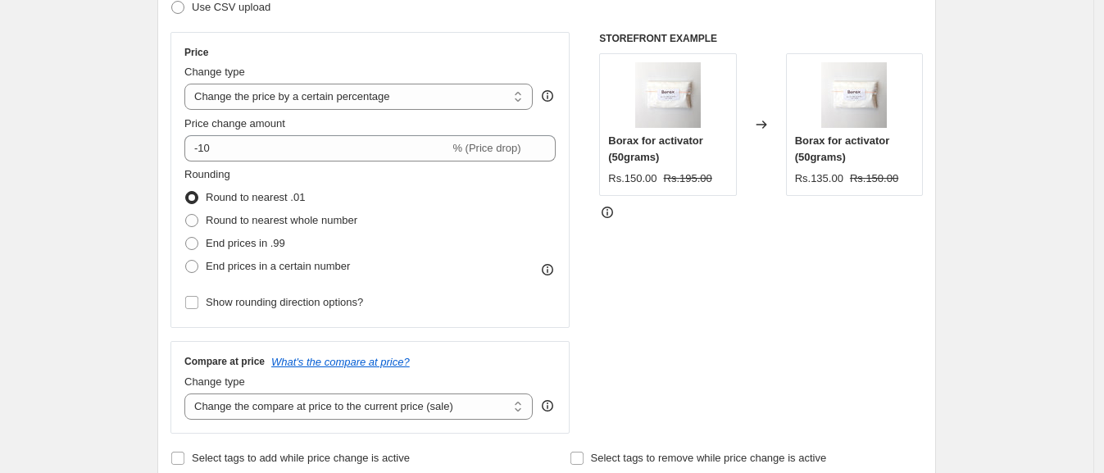
scroll to position [272, 0]
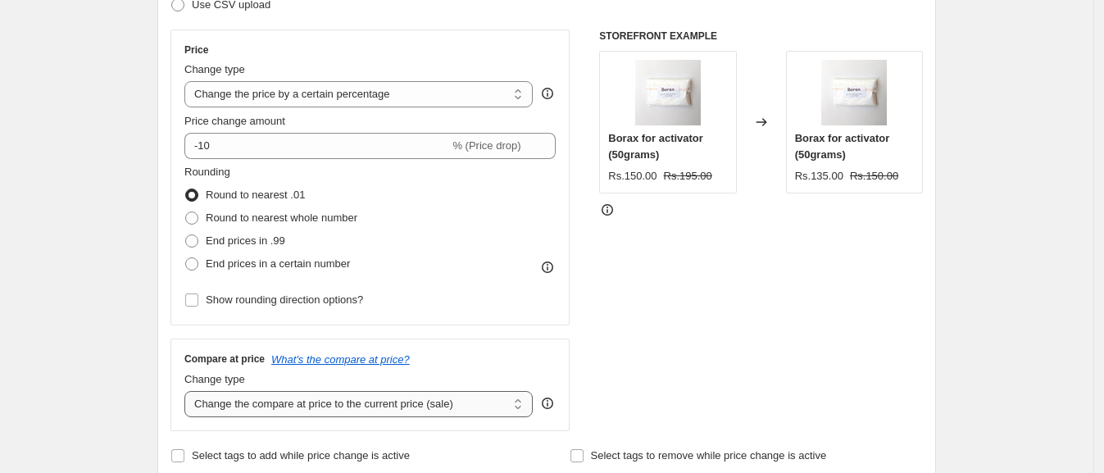
click at [289, 394] on select "Change the compare at price to the current price (sale) Change the compare at p…" at bounding box center [358, 404] width 348 height 26
select select "no_change"
click at [189, 391] on select "Change the compare at price to the current price (sale) Change the compare at p…" at bounding box center [358, 404] width 348 height 26
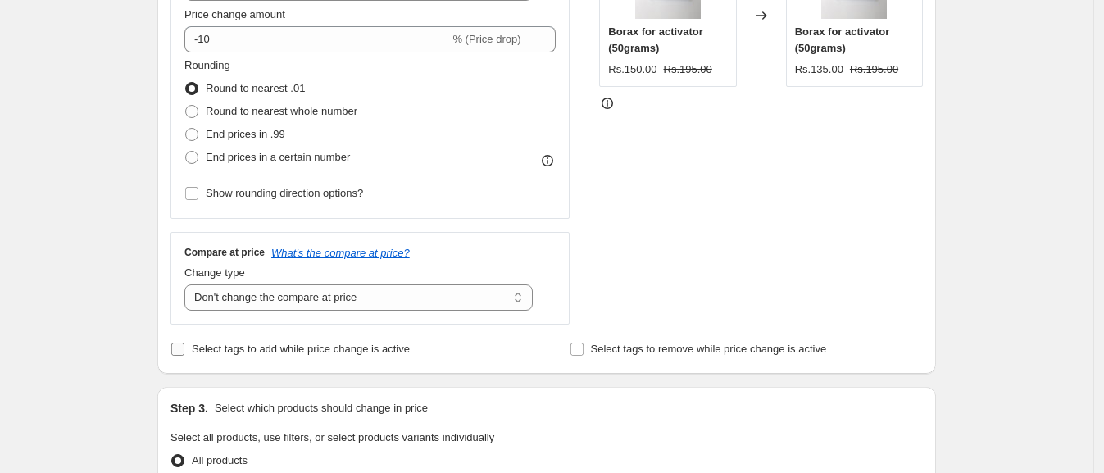
click at [277, 353] on span "Select tags to add while price change is active" at bounding box center [301, 349] width 218 height 12
click at [184, 353] on input "Select tags to add while price change is active" at bounding box center [177, 349] width 13 height 13
checkbox input "true"
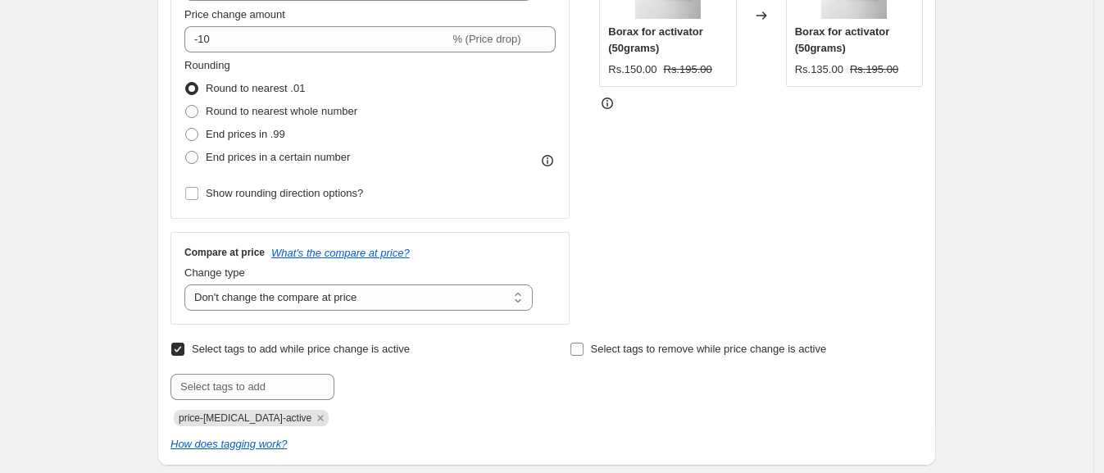
click at [601, 343] on span "Select tags to remove while price change is active" at bounding box center [709, 349] width 236 height 12
click at [584, 343] on input "Select tags to remove while price change is active" at bounding box center [576, 349] width 13 height 13
checkbox input "true"
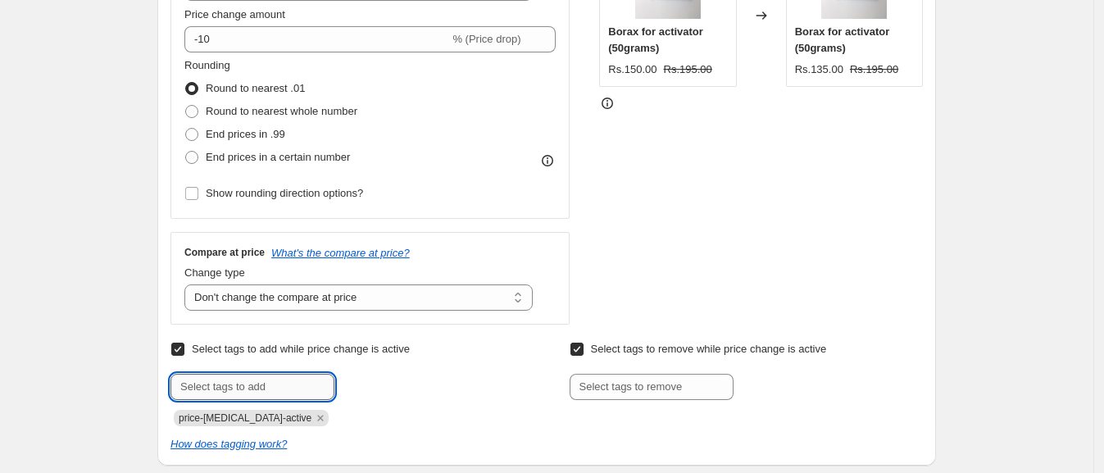
click at [242, 390] on input "text" at bounding box center [252, 387] width 164 height 26
type input "weekly sale"
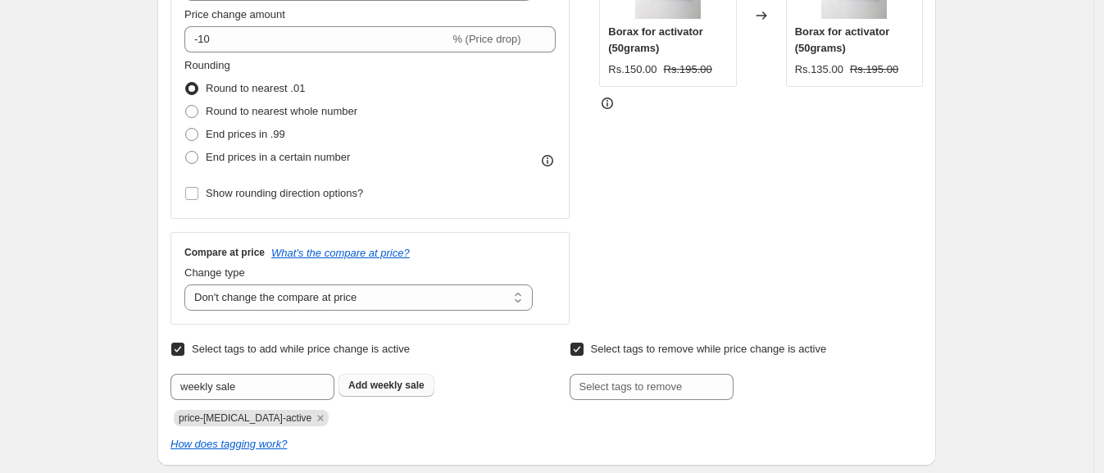
click at [391, 384] on span "weekly sale" at bounding box center [397, 385] width 54 height 11
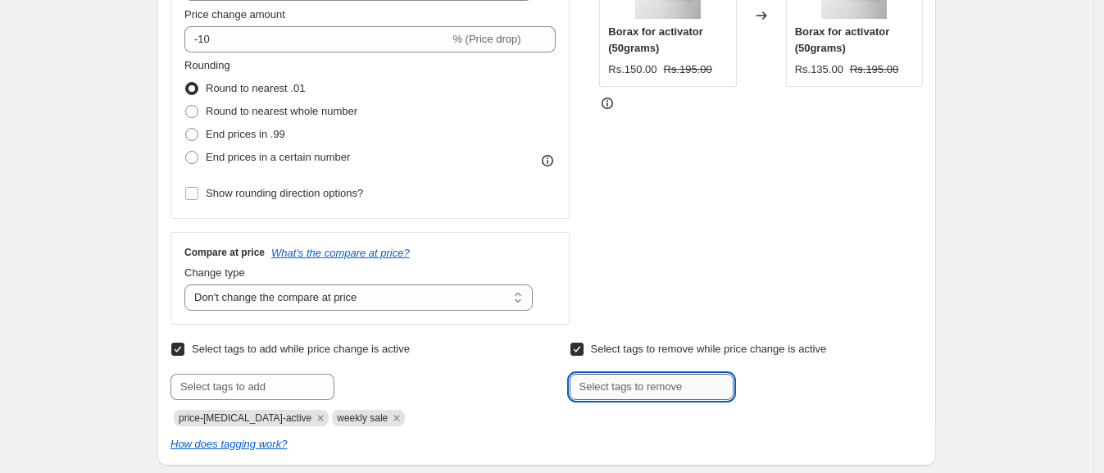
click at [632, 375] on input "text" at bounding box center [652, 387] width 164 height 26
type input "weekly sale"
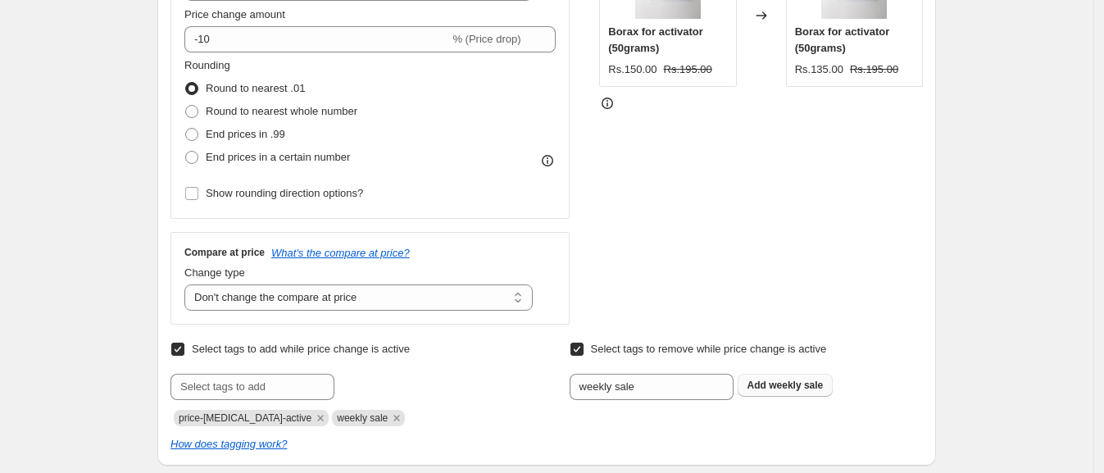
click at [757, 393] on button "Add weekly sale" at bounding box center [786, 385] width 96 height 23
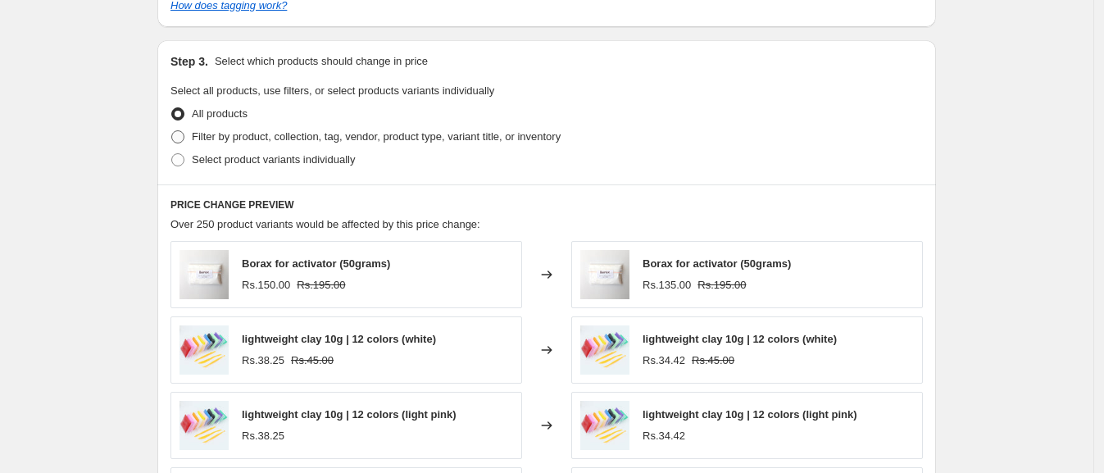
scroll to position [819, 0]
click at [293, 161] on span "Select product variants individually" at bounding box center [273, 158] width 163 height 12
click at [172, 152] on input "Select product variants individually" at bounding box center [171, 152] width 1 height 1
radio input "true"
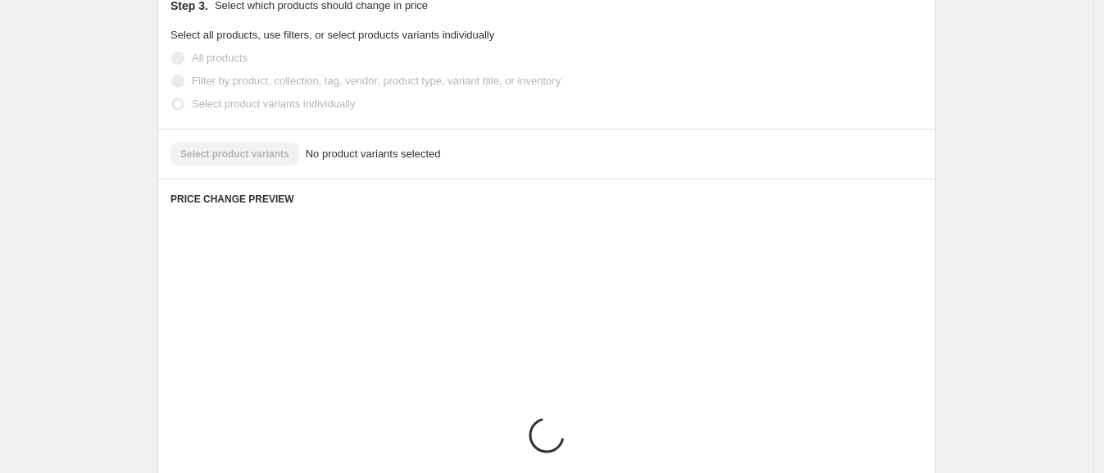
scroll to position [886, 0]
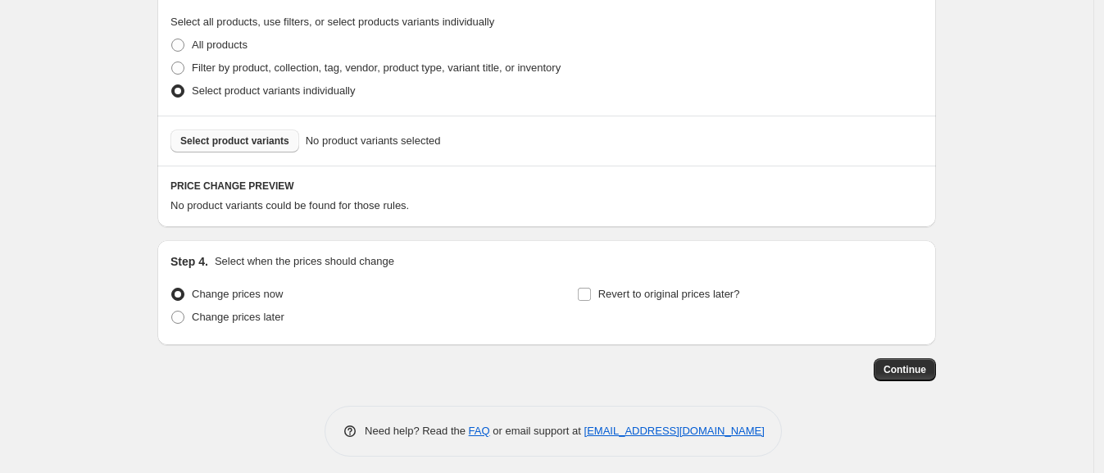
click at [262, 130] on button "Select product variants" at bounding box center [234, 141] width 129 height 23
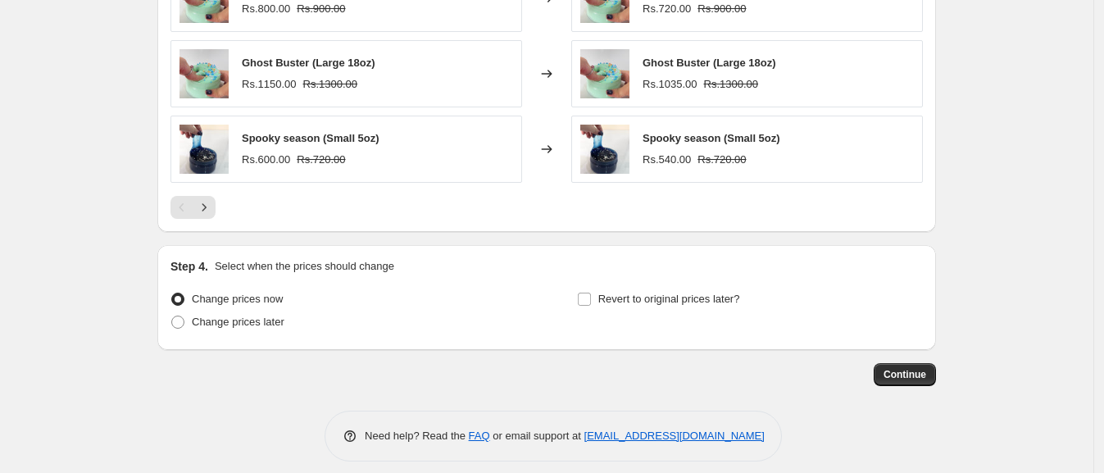
scroll to position [1295, 0]
click at [589, 297] on input "Revert to original prices later?" at bounding box center [584, 298] width 13 height 13
checkbox input "true"
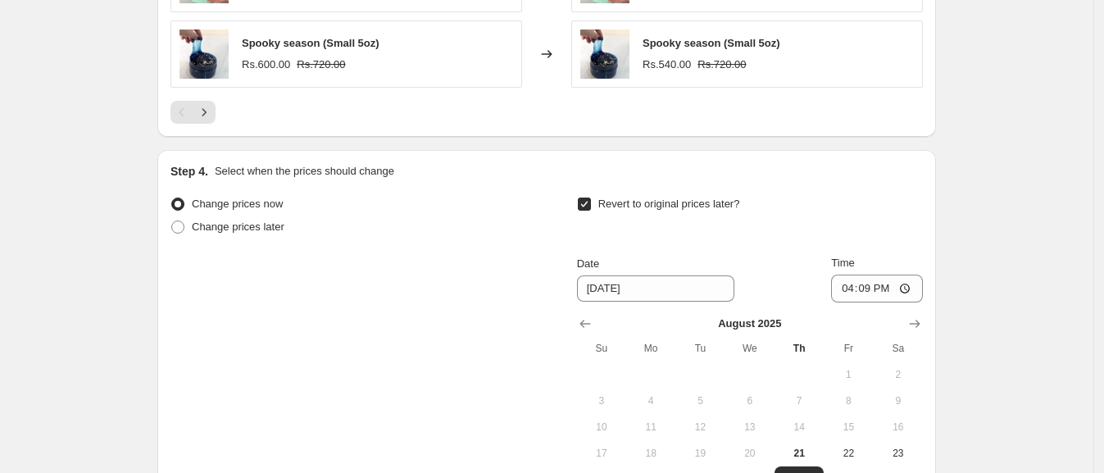
scroll to position [1391, 0]
click at [909, 326] on button "Show next month, September 2025" at bounding box center [914, 322] width 23 height 23
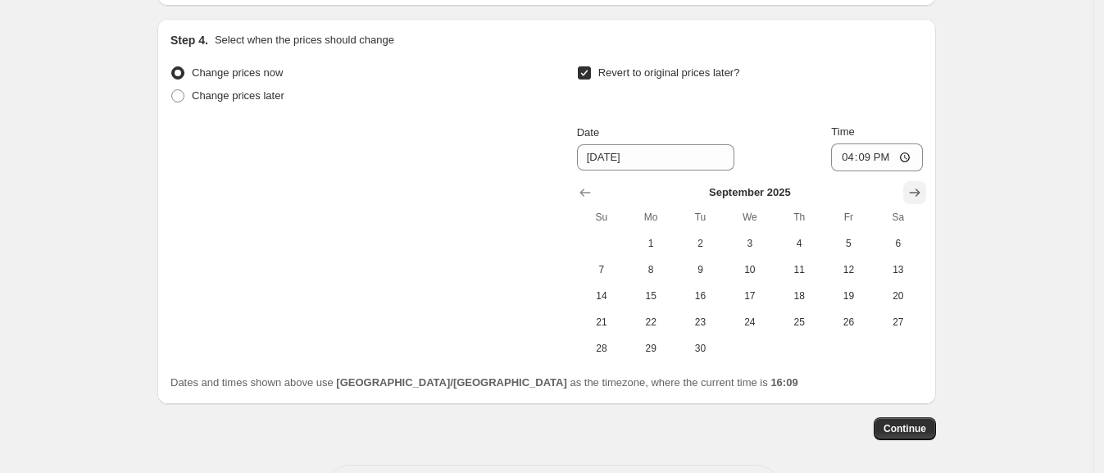
scroll to position [1555, 0]
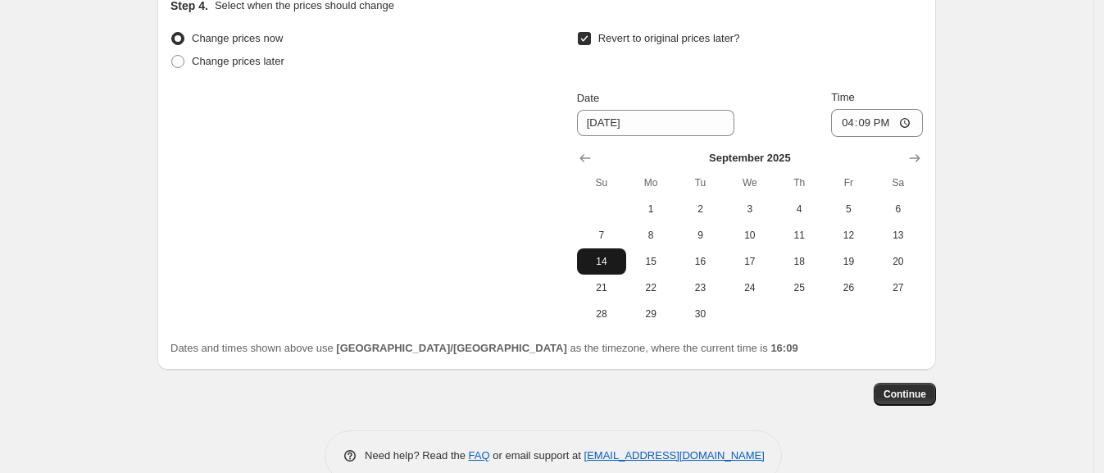
click at [596, 252] on button "14" at bounding box center [601, 261] width 49 height 26
type input "[DATE]"
click at [853, 115] on input "16:09" at bounding box center [877, 123] width 92 height 28
type input "23:55"
click at [867, 75] on div "Revert to original prices later? Date [DATE] Time 23:55 [DATE] Su Mo Tu We Th F…" at bounding box center [750, 177] width 346 height 300
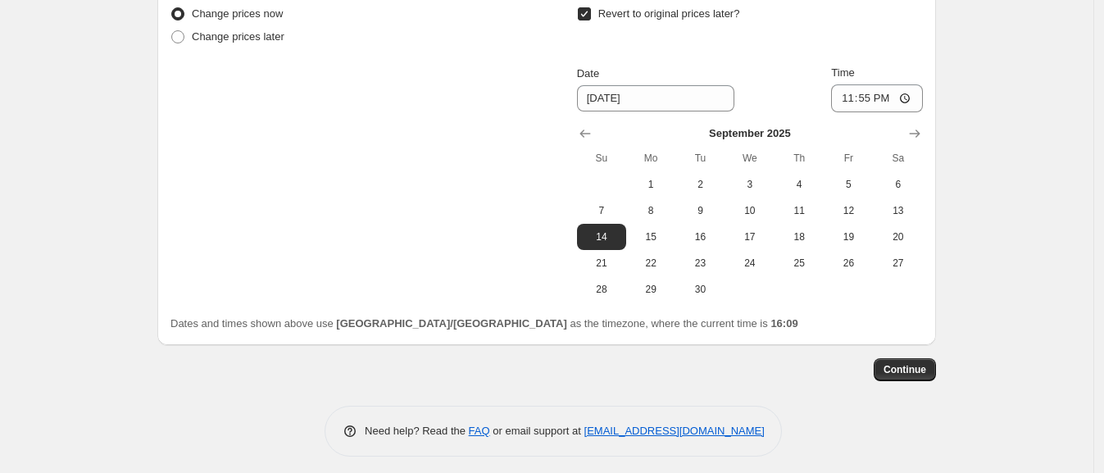
scroll to position [1585, 0]
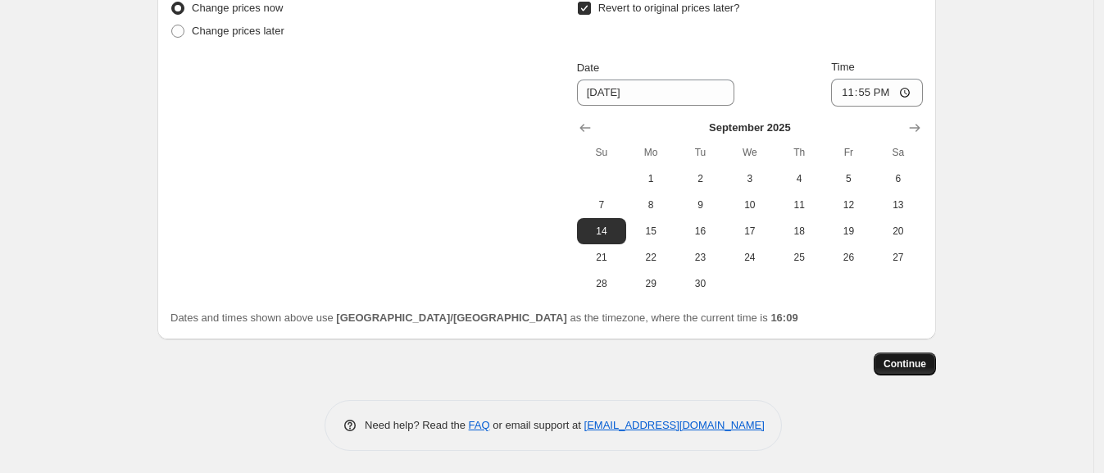
click at [918, 357] on span "Continue" at bounding box center [905, 363] width 43 height 13
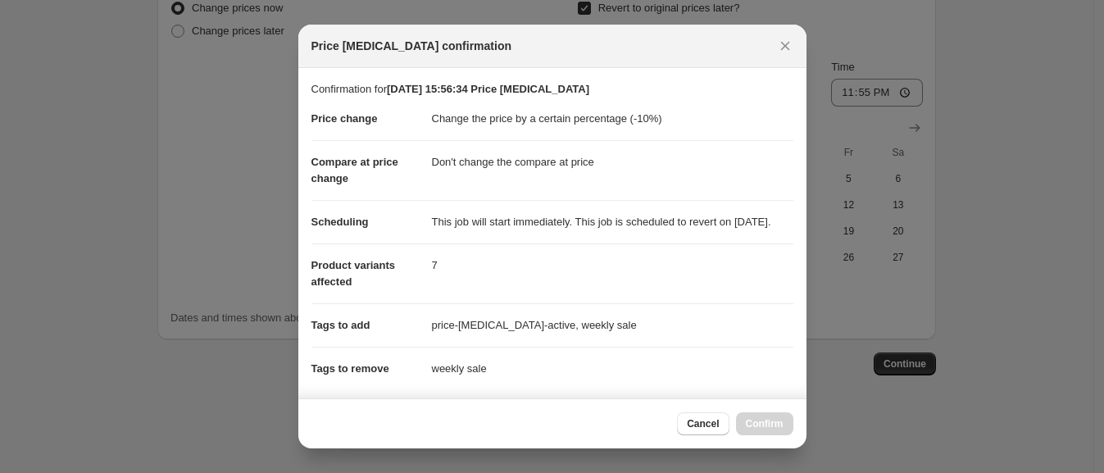
scroll to position [318, 0]
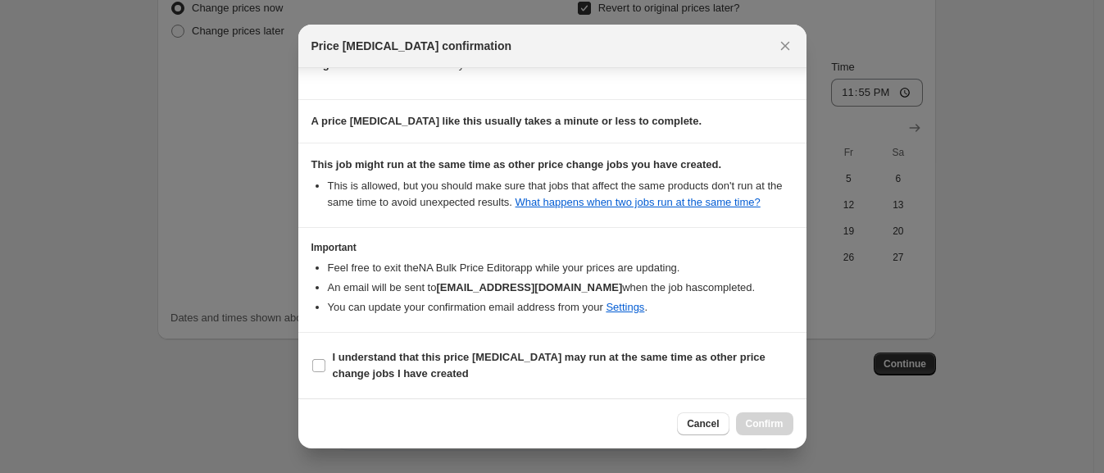
click at [553, 343] on section "I understand that this price [MEDICAL_DATA] may run at the same time as other p…" at bounding box center [552, 366] width 508 height 66
click at [557, 383] on label "I understand that this price [MEDICAL_DATA] may run at the same time as other p…" at bounding box center [552, 365] width 482 height 39
click at [325, 372] on input "I understand that this price [MEDICAL_DATA] may run at the same time as other p…" at bounding box center [318, 365] width 13 height 13
checkbox input "true"
click at [766, 420] on span "Confirm" at bounding box center [765, 423] width 38 height 13
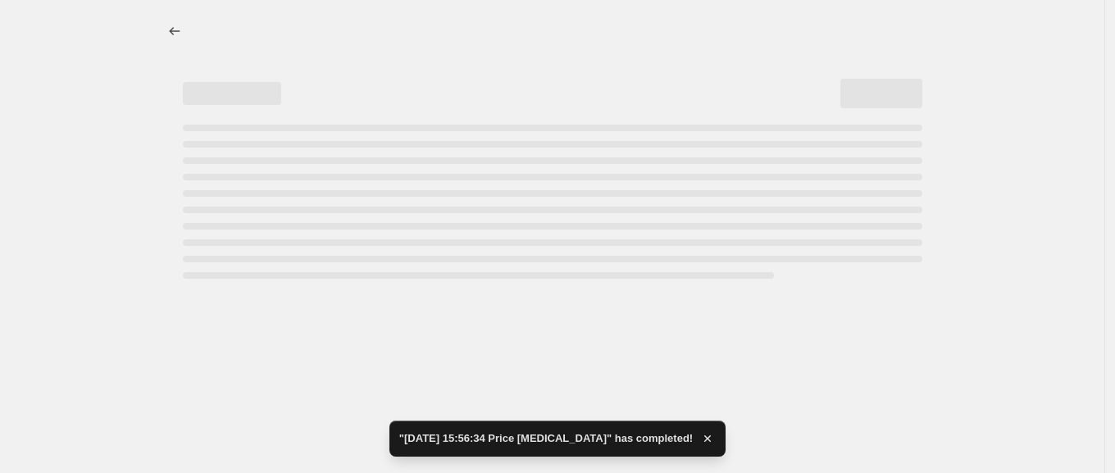
select select "percentage"
select select "no_change"
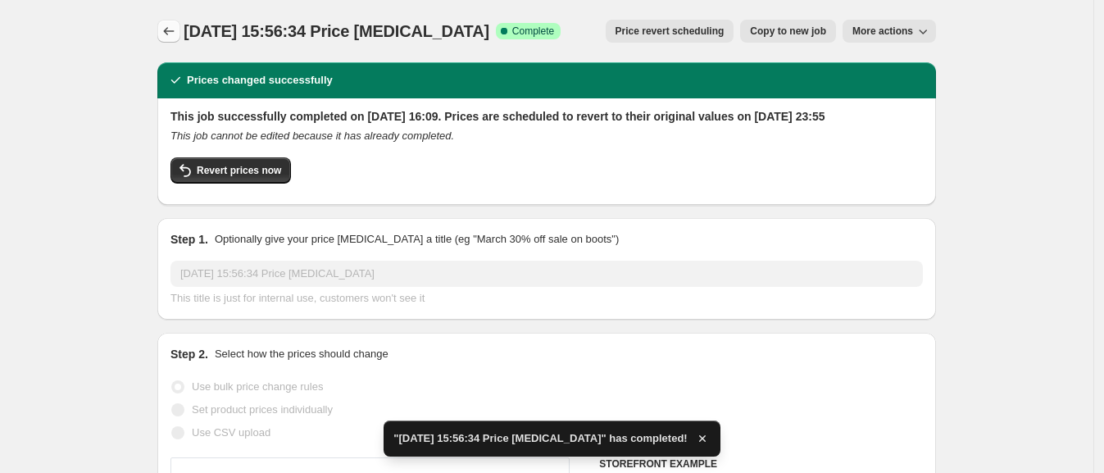
click at [174, 34] on icon "Price change jobs" at bounding box center [169, 31] width 16 height 16
